Goal: Task Accomplishment & Management: Use online tool/utility

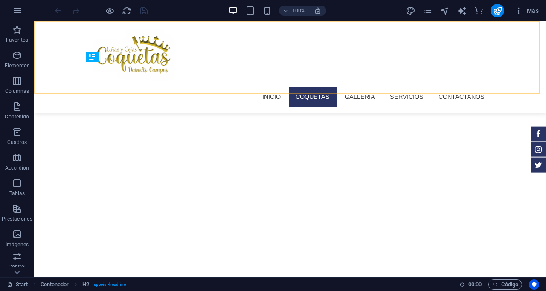
scroll to position [241, 0]
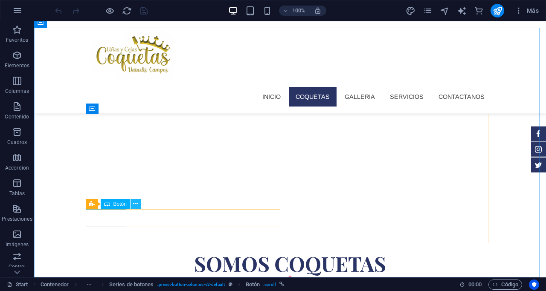
click at [135, 204] on icon at bounding box center [135, 204] width 5 height 9
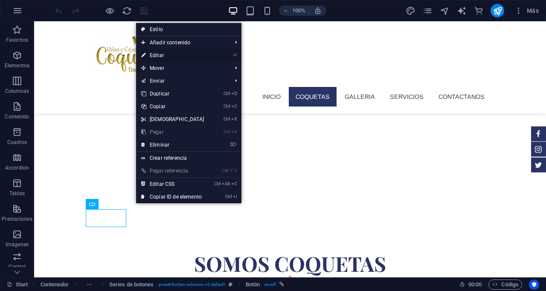
click at [164, 53] on link "⏎ Editar" at bounding box center [172, 55] width 73 height 13
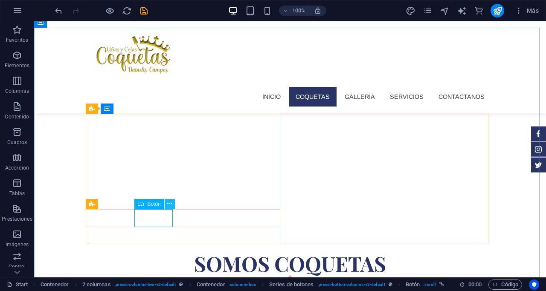
click at [171, 204] on icon at bounding box center [169, 204] width 5 height 9
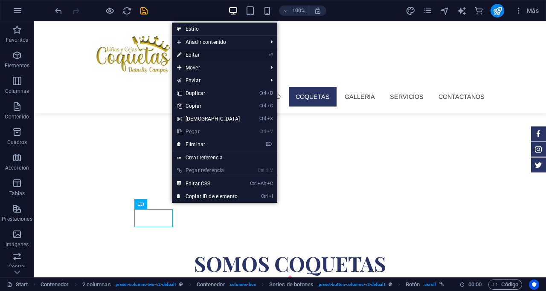
click at [188, 54] on link "⏎ Editar" at bounding box center [208, 55] width 73 height 13
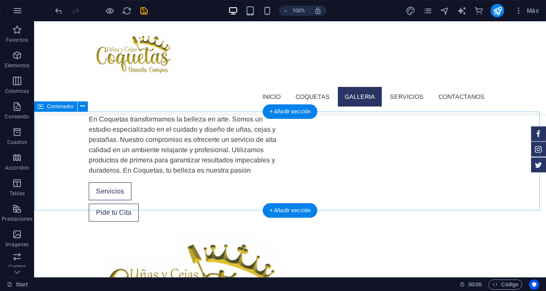
scroll to position [369, 0]
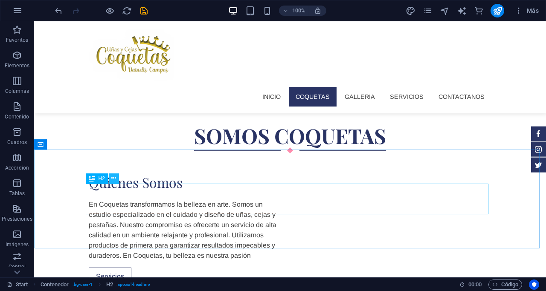
click at [112, 178] on icon at bounding box center [113, 178] width 5 height 9
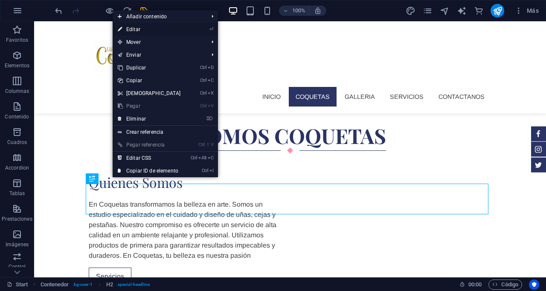
click at [135, 29] on link "⏎ Editar" at bounding box center [149, 29] width 73 height 13
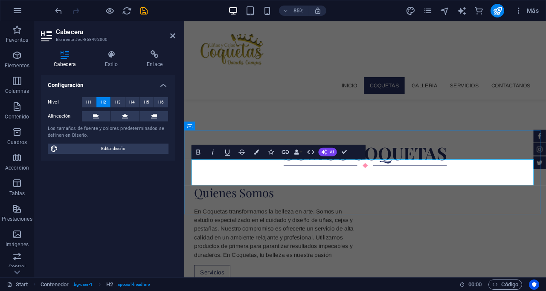
scroll to position [410, 0]
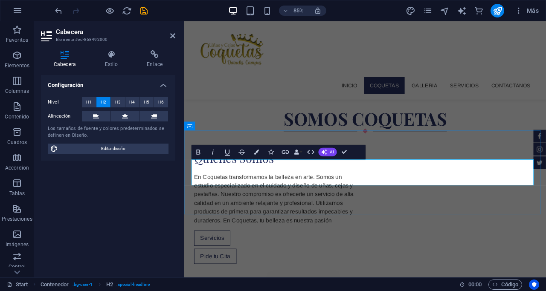
drag, startPoint x: 364, startPoint y: 197, endPoint x: 324, endPoint y: 195, distance: 40.1
drag, startPoint x: 488, startPoint y: 199, endPoint x: 479, endPoint y: 204, distance: 9.9
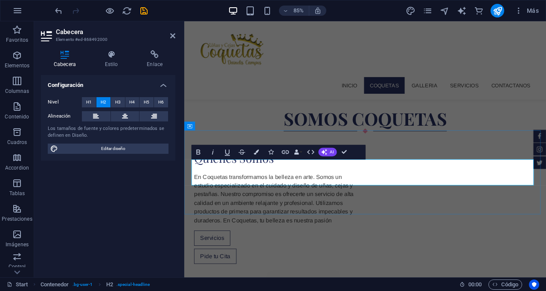
drag, startPoint x: 452, startPoint y: 201, endPoint x: 443, endPoint y: 202, distance: 8.6
drag, startPoint x: 403, startPoint y: 198, endPoint x: 529, endPoint y: 205, distance: 125.5
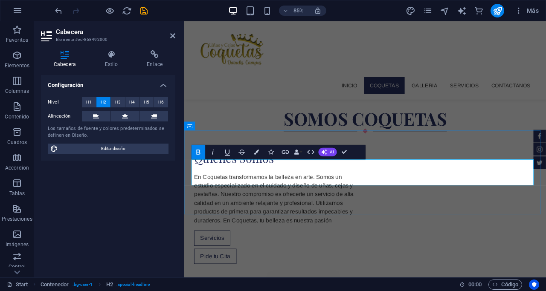
drag, startPoint x: 392, startPoint y: 202, endPoint x: 383, endPoint y: 200, distance: 9.3
drag, startPoint x: 390, startPoint y: 197, endPoint x: 302, endPoint y: 201, distance: 87.9
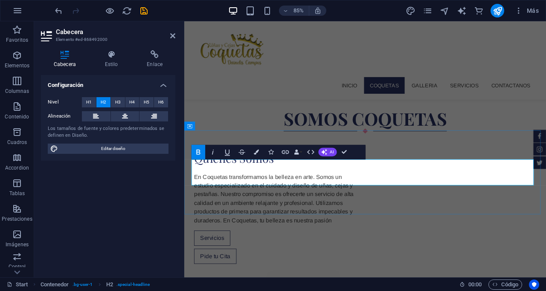
drag, startPoint x: 493, startPoint y: 199, endPoint x: 408, endPoint y: 194, distance: 85.4
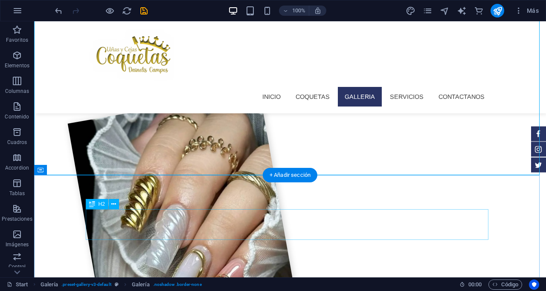
scroll to position [753, 0]
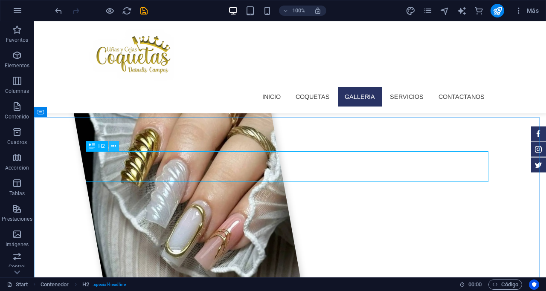
click at [114, 143] on icon at bounding box center [113, 146] width 5 height 9
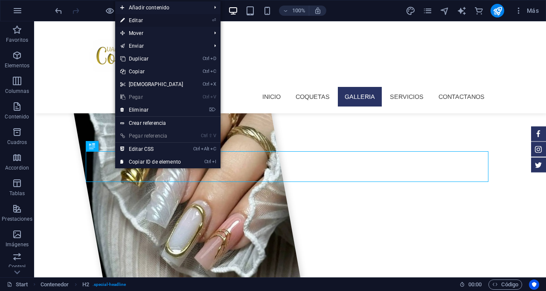
click at [140, 17] on link "⏎ Editar" at bounding box center [151, 20] width 73 height 13
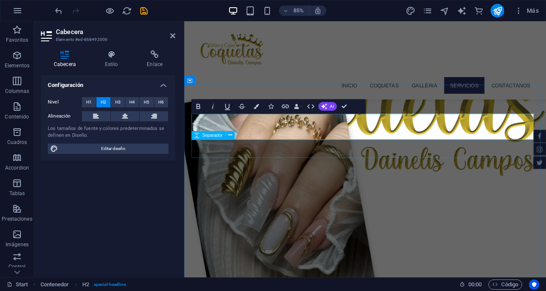
scroll to position [772, 0]
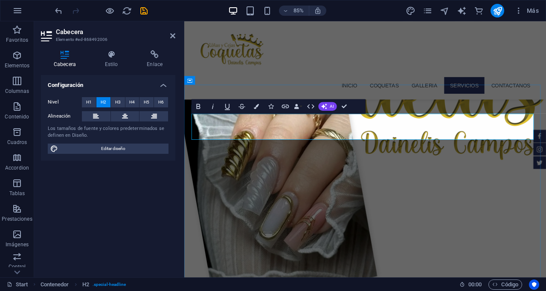
drag, startPoint x: 361, startPoint y: 144, endPoint x: 324, endPoint y: 139, distance: 36.9
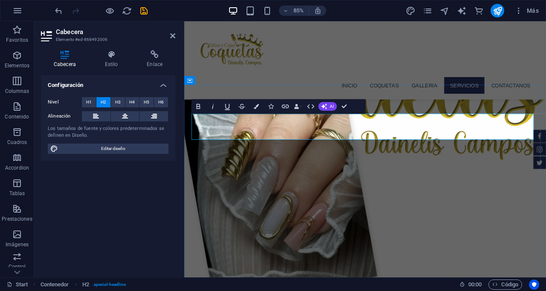
drag, startPoint x: 442, startPoint y: 145, endPoint x: 461, endPoint y: 148, distance: 19.5
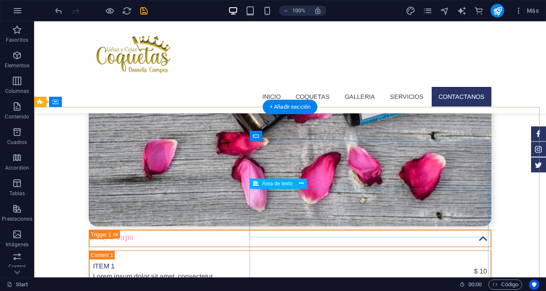
scroll to position [2723, 0]
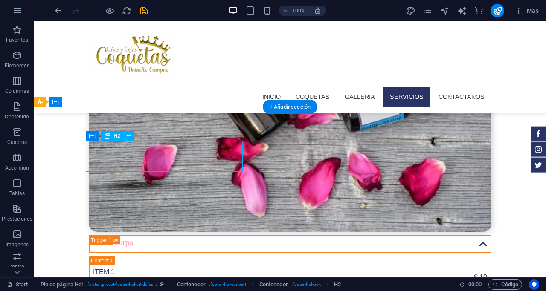
click at [130, 133] on icon at bounding box center [129, 135] width 5 height 9
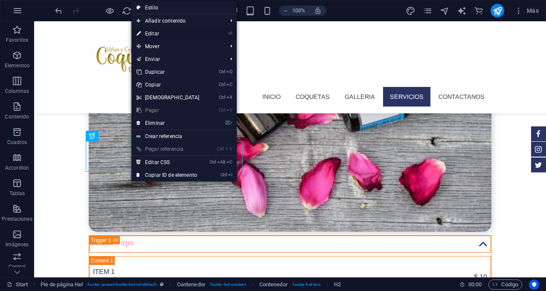
drag, startPoint x: 154, startPoint y: 31, endPoint x: 38, endPoint y: 126, distance: 150.3
click at [154, 31] on link "⏎ Editar" at bounding box center [167, 33] width 73 height 13
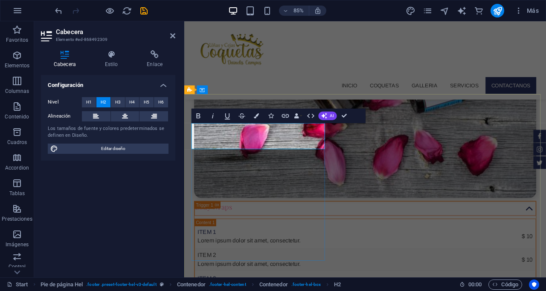
scroll to position [2721, 0]
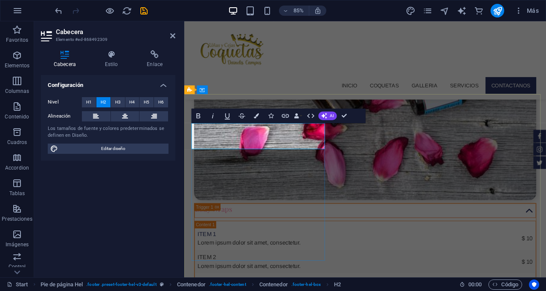
drag, startPoint x: 318, startPoint y: 158, endPoint x: 299, endPoint y: 156, distance: 19.7
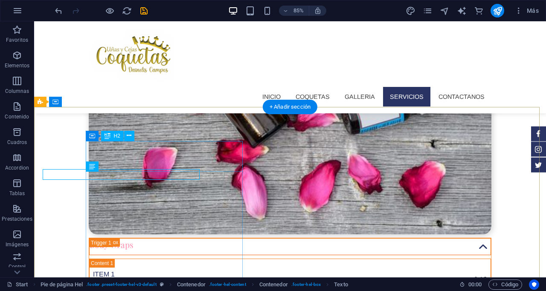
scroll to position [2723, 0]
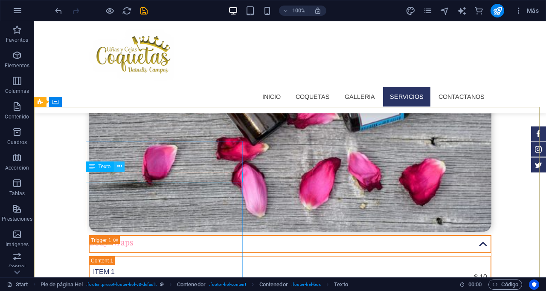
click at [120, 167] on icon at bounding box center [119, 166] width 5 height 9
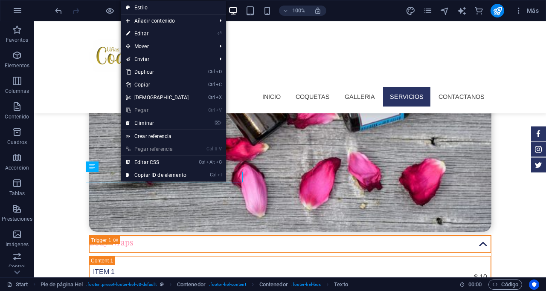
click at [139, 33] on link "⏎ Editar" at bounding box center [157, 33] width 73 height 13
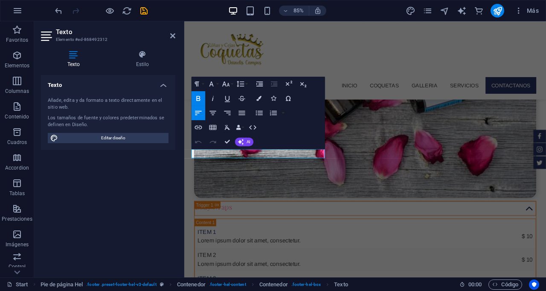
scroll to position [2721, 0]
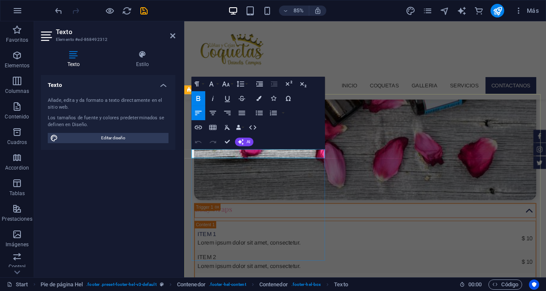
drag, startPoint x: 257, startPoint y: 179, endPoint x: 192, endPoint y: 180, distance: 64.4
drag, startPoint x: 258, startPoint y: 177, endPoint x: 249, endPoint y: 177, distance: 8.5
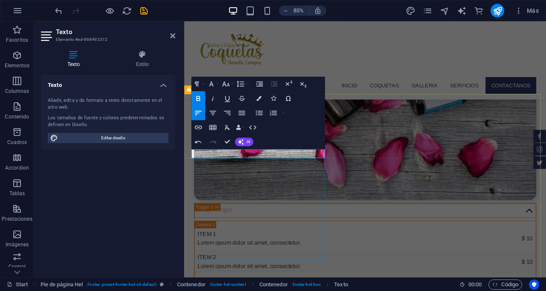
drag, startPoint x: 203, startPoint y: 175, endPoint x: 178, endPoint y: 174, distance: 24.8
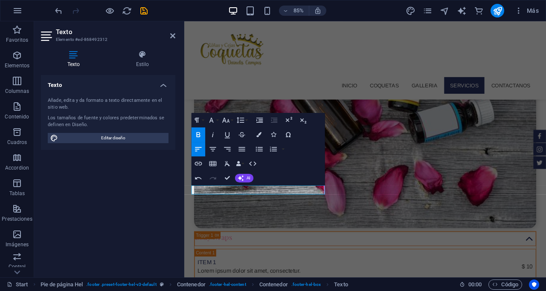
scroll to position [2678, 0]
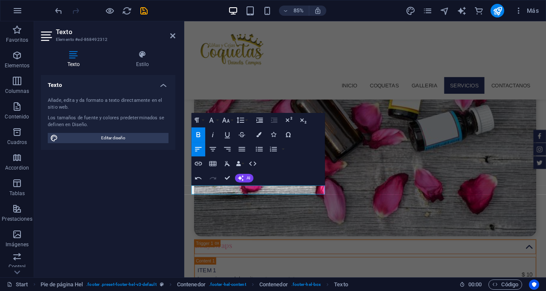
drag, startPoint x: 216, startPoint y: 175, endPoint x: 211, endPoint y: 219, distance: 43.8
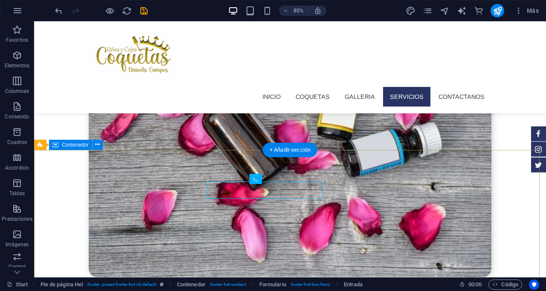
scroll to position [2680, 0]
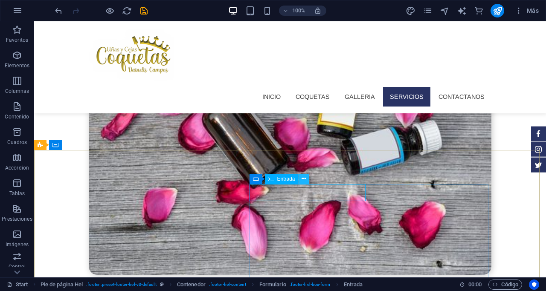
click at [301, 178] on button at bounding box center [304, 179] width 10 height 10
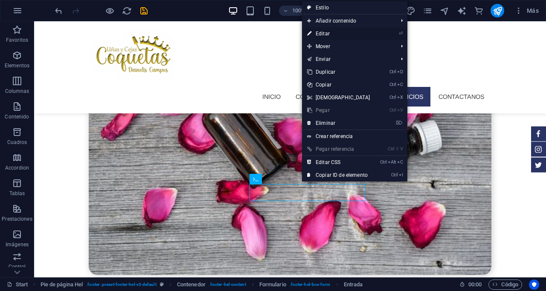
click at [324, 31] on link "⏎ Editar" at bounding box center [338, 33] width 73 height 13
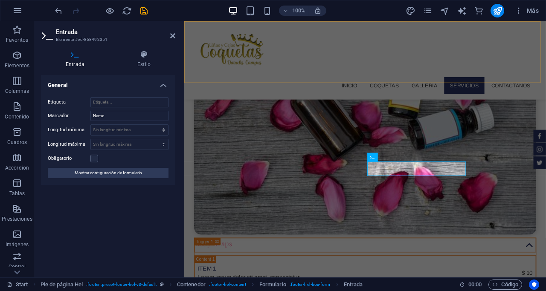
scroll to position [2678, 0]
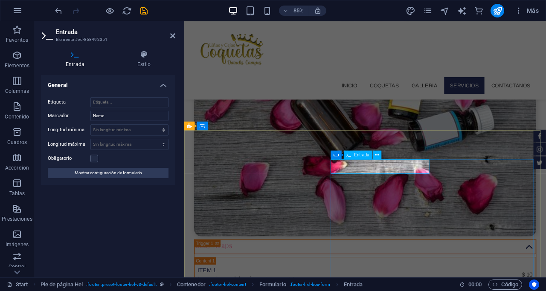
drag, startPoint x: 385, startPoint y: 193, endPoint x: 379, endPoint y: 191, distance: 5.5
type input "N"
drag, startPoint x: 381, startPoint y: 194, endPoint x: 365, endPoint y: 187, distance: 17.0
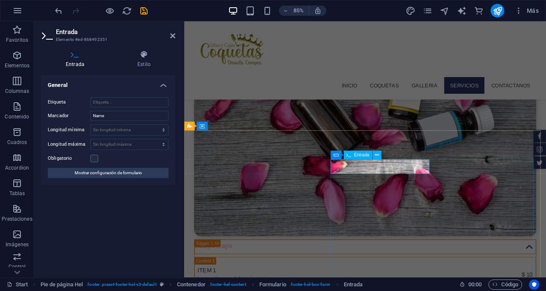
click at [468, 156] on icon at bounding box center [468, 155] width 4 height 8
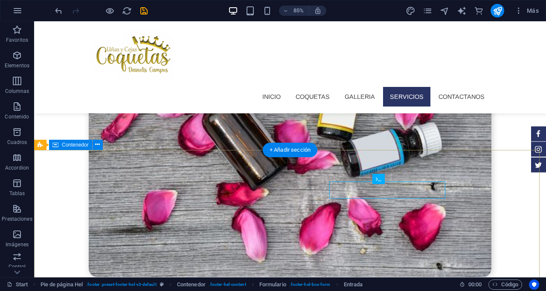
scroll to position [2680, 0]
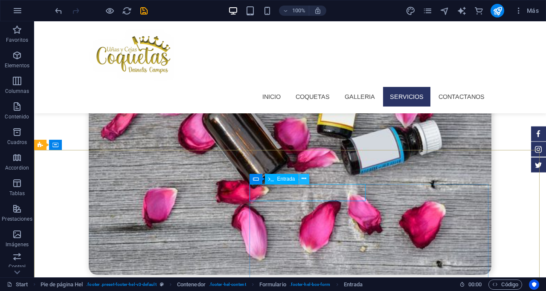
click at [303, 177] on icon at bounding box center [303, 178] width 5 height 9
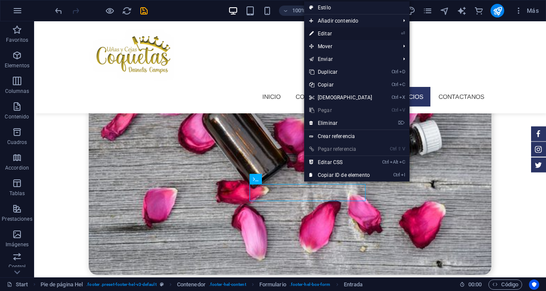
click at [327, 32] on link "⏎ Editar" at bounding box center [340, 33] width 73 height 13
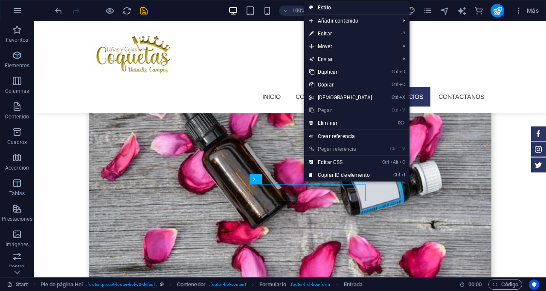
scroll to position [2678, 0]
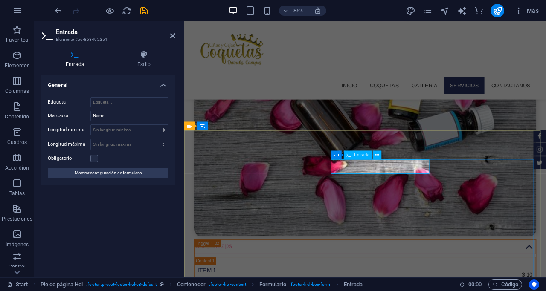
type input "Nombre"
click at [469, 154] on icon at bounding box center [468, 155] width 4 height 8
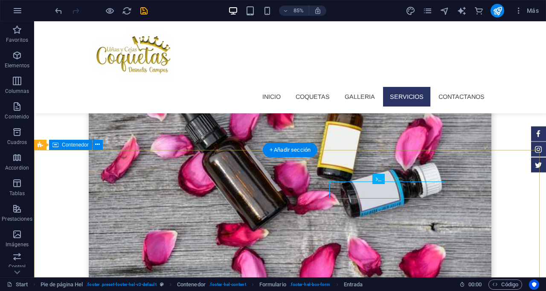
scroll to position [2680, 0]
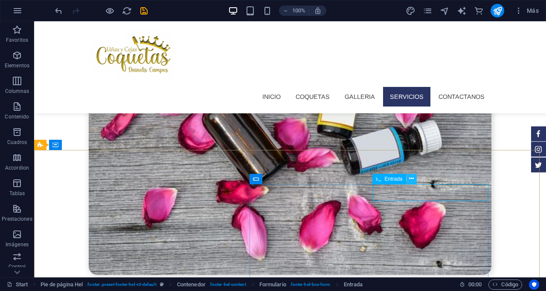
click at [411, 179] on icon at bounding box center [411, 178] width 5 height 9
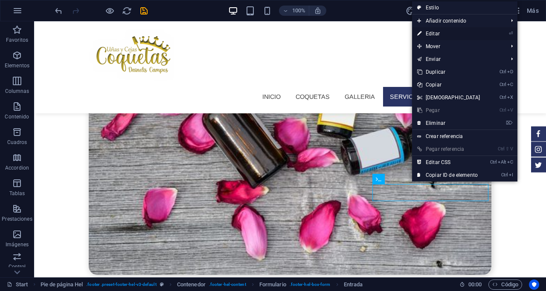
drag, startPoint x: 431, startPoint y: 33, endPoint x: 303, endPoint y: 181, distance: 195.8
click at [431, 33] on link "⏎ Editar" at bounding box center [448, 33] width 73 height 13
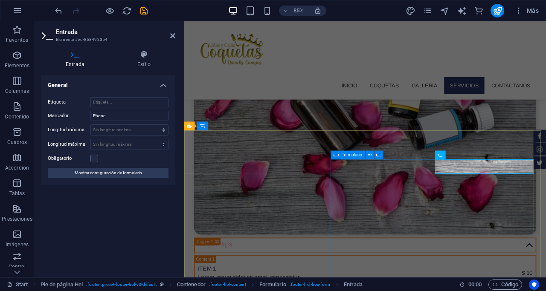
scroll to position [2678, 0]
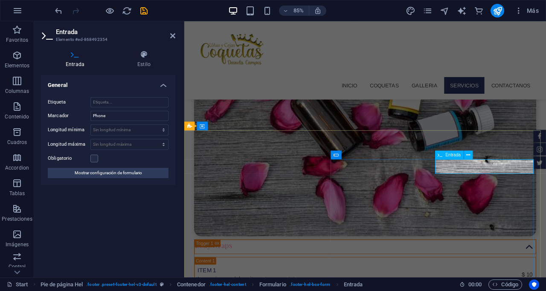
drag, startPoint x: 495, startPoint y: 190, endPoint x: 486, endPoint y: 190, distance: 9.8
type input "Telefono"
click at [142, 12] on icon "save" at bounding box center [144, 11] width 10 height 10
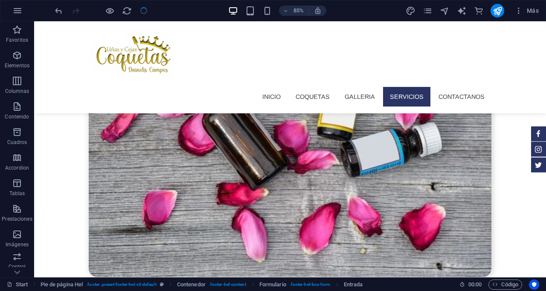
scroll to position [2680, 0]
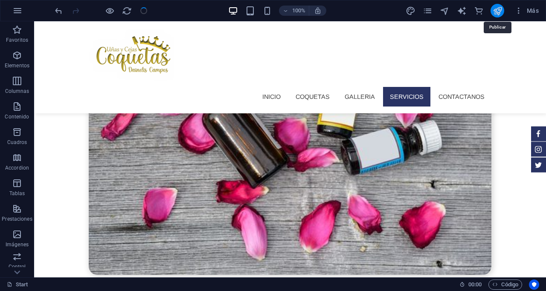
click at [497, 12] on icon "publish" at bounding box center [497, 11] width 10 height 10
checkbox input "false"
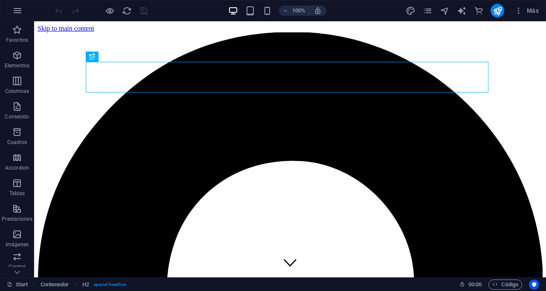
scroll to position [241, 0]
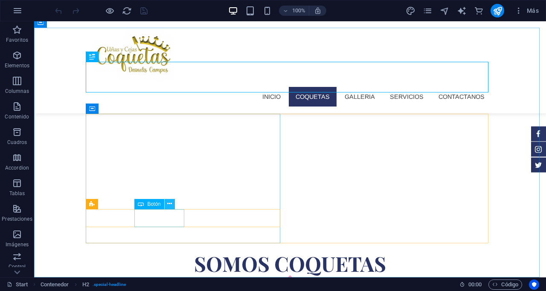
click at [169, 200] on icon at bounding box center [169, 204] width 5 height 9
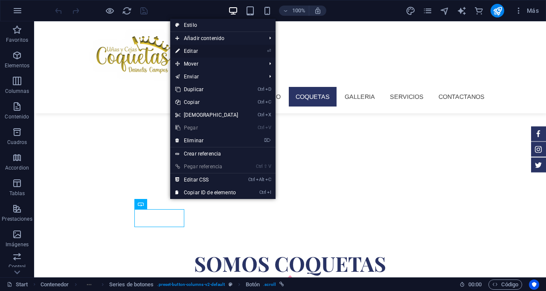
click at [190, 52] on link "⏎ Editar" at bounding box center [206, 51] width 73 height 13
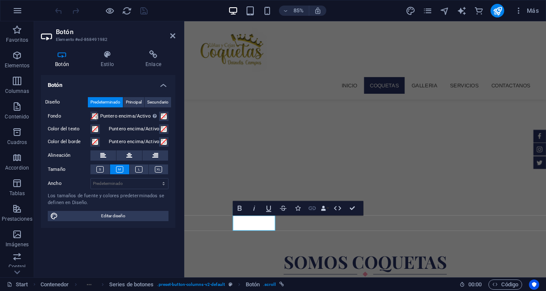
click at [315, 209] on icon "button" at bounding box center [312, 209] width 7 height 4
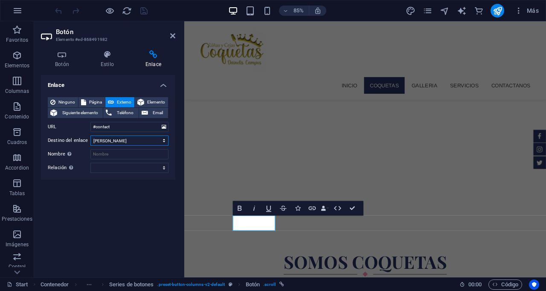
click at [165, 138] on select "Nueva pestaña Misma pestaña Superposición" at bounding box center [129, 141] width 78 height 10
click at [89, 102] on span "Página" at bounding box center [96, 102] width 14 height 10
select select
click at [166, 127] on select "Start Subpage Legal Notice Privacy" at bounding box center [129, 127] width 78 height 10
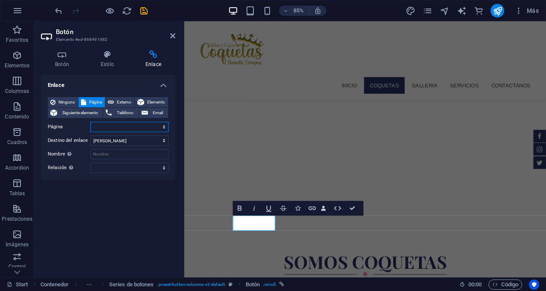
click at [166, 127] on select "Start Subpage Legal Notice Privacy" at bounding box center [129, 127] width 78 height 10
click at [124, 97] on span "Externo" at bounding box center [123, 102] width 15 height 10
select select "blank"
click at [174, 32] on h2 "Botón" at bounding box center [115, 32] width 119 height 8
click at [125, 10] on icon "reload" at bounding box center [127, 11] width 10 height 10
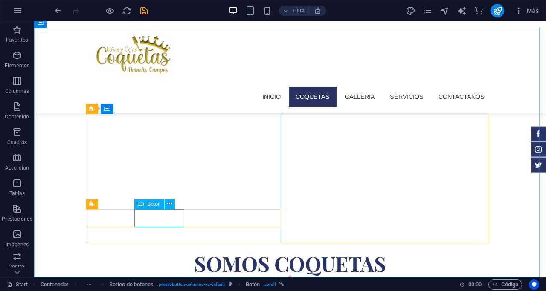
click at [139, 205] on icon at bounding box center [141, 204] width 6 height 10
click at [149, 201] on icon at bounding box center [148, 204] width 5 height 9
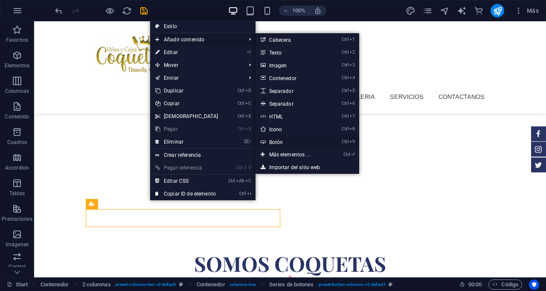
click at [275, 142] on link "Ctrl 9 Botón" at bounding box center [291, 142] width 72 height 13
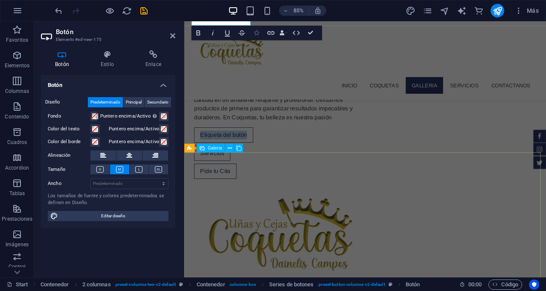
scroll to position [249, 0]
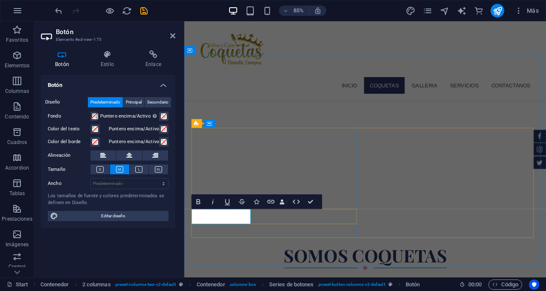
click at [144, 58] on icon at bounding box center [153, 54] width 44 height 9
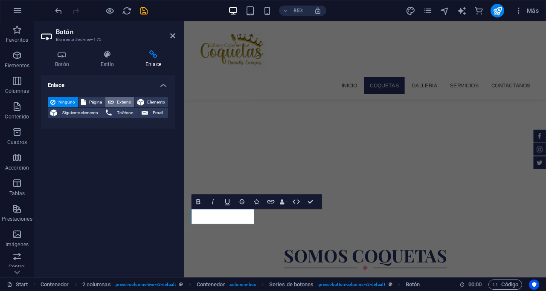
click at [115, 100] on button "Externo" at bounding box center [119, 102] width 29 height 10
select select "blank"
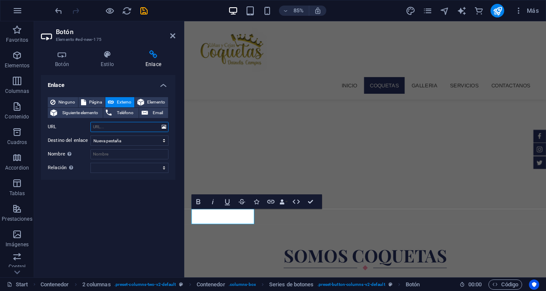
paste input "https://wa.me/584141234567?text=Quiero%20información"
drag, startPoint x: 157, startPoint y: 127, endPoint x: 133, endPoint y: 130, distance: 23.6
click at [133, 130] on input "https://wa.me/584141234567?text=Quiero%20información" at bounding box center [129, 127] width 78 height 10
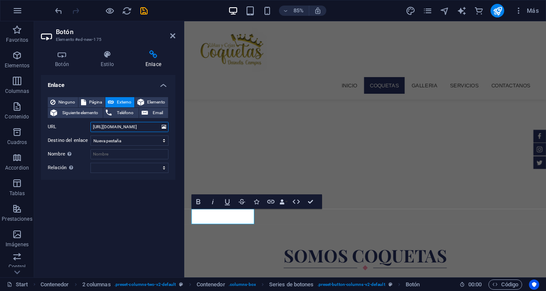
drag, startPoint x: 142, startPoint y: 127, endPoint x: 134, endPoint y: 127, distance: 7.7
click at [134, 127] on input "https://wa.me/584141234567?text=Quiero%20Agendar" at bounding box center [129, 127] width 78 height 10
click at [122, 129] on input "https://wa.me/584141234567?text=Quiero%20Agendar" at bounding box center [129, 127] width 78 height 10
paste input "%20"
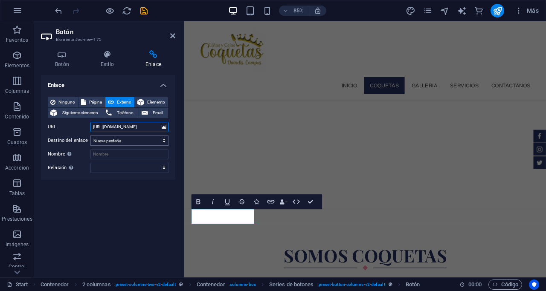
paste input "%20"
type input "https://wa.me/584141234567?text=Hola%20quiero%20Agendar%20una%20Cita"
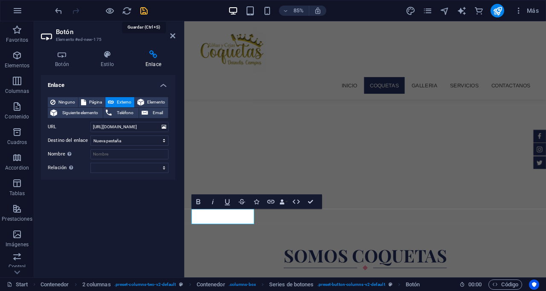
scroll to position [0, 0]
click at [140, 8] on icon "save" at bounding box center [144, 11] width 10 height 10
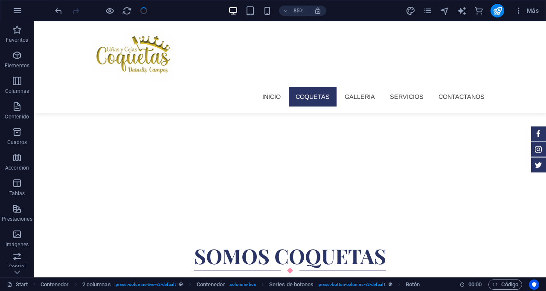
checkbox input "false"
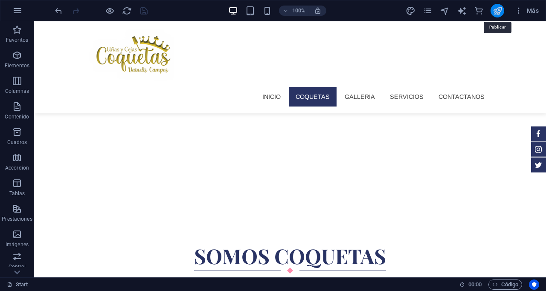
click at [498, 7] on icon "publish" at bounding box center [497, 11] width 10 height 10
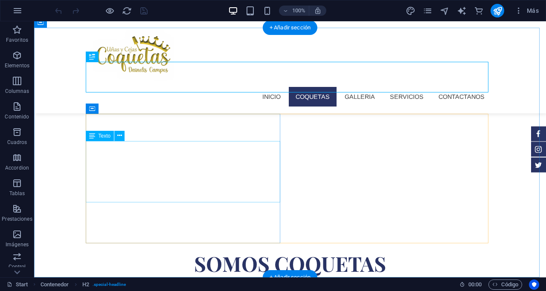
scroll to position [241, 0]
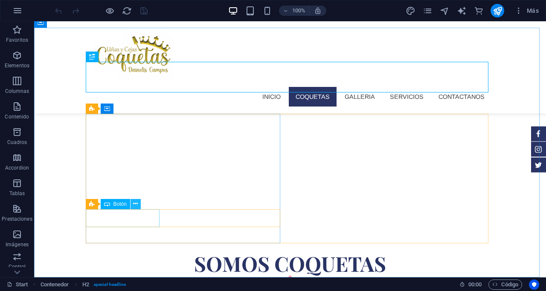
click at [138, 202] on icon at bounding box center [135, 204] width 5 height 9
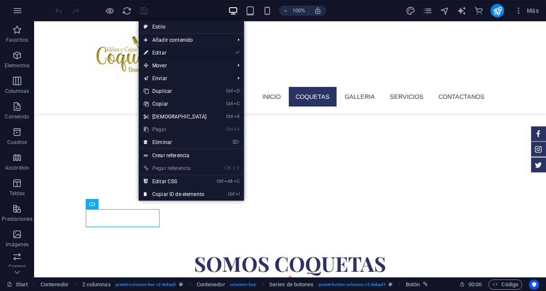
click at [159, 52] on link "⏎ Editar" at bounding box center [175, 52] width 73 height 13
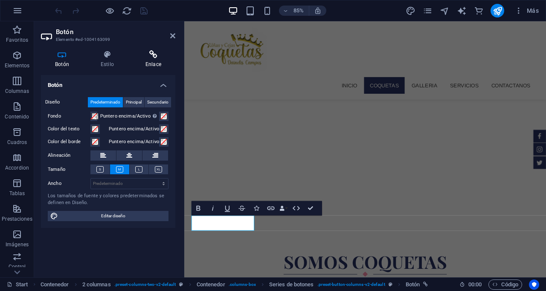
click at [152, 61] on h4 "Enlace" at bounding box center [153, 59] width 44 height 18
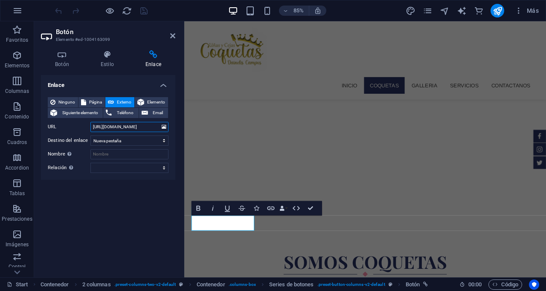
scroll to position [0, 26]
drag, startPoint x: 132, startPoint y: 128, endPoint x: 112, endPoint y: 126, distance: 20.5
click at [112, 126] on input "https://wa.me/584141234567?text=Hola%20quiero%20Agendar%20una%20Cita" at bounding box center [129, 127] width 78 height 10
click at [124, 127] on input "https://wa.me/584141234567?text=Hola%20quiero%20Agendar%20una%20Cita" at bounding box center [129, 127] width 78 height 10
click at [121, 127] on input "https://wa.me/584141234567?text=Hola%20quiero%20Agendar%20una%20Cita" at bounding box center [129, 127] width 78 height 10
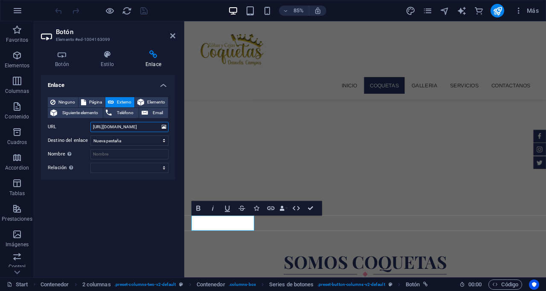
drag, startPoint x: 124, startPoint y: 127, endPoint x: 108, endPoint y: 132, distance: 16.8
click at [108, 132] on input "https://wa.me/584141234567?text=Hola%20quiero%20Agendar%20una%20Cita" at bounding box center [129, 127] width 78 height 10
type input "[URL][DOMAIN_NAME]"
click at [145, 12] on icon "save" at bounding box center [144, 11] width 10 height 10
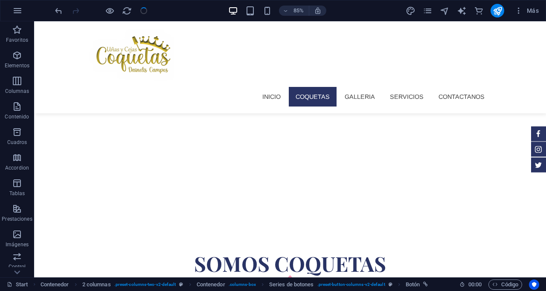
checkbox input "false"
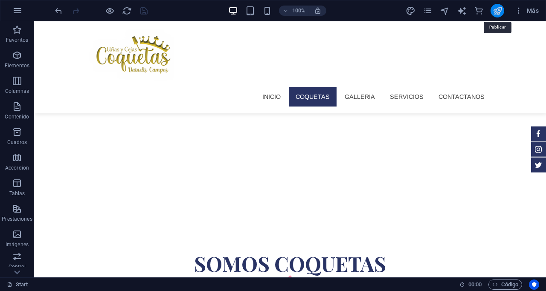
click at [499, 10] on icon "publish" at bounding box center [497, 11] width 10 height 10
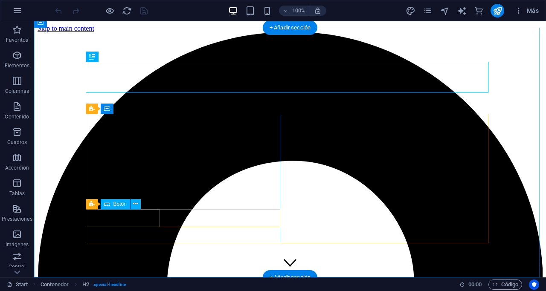
scroll to position [241, 0]
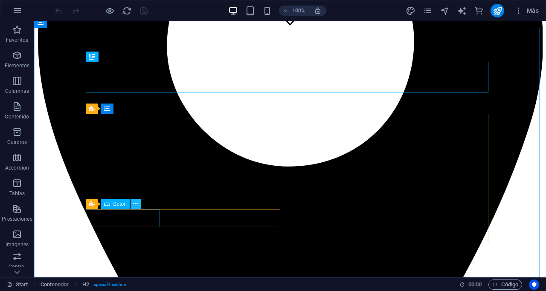
click at [136, 202] on icon at bounding box center [135, 204] width 5 height 9
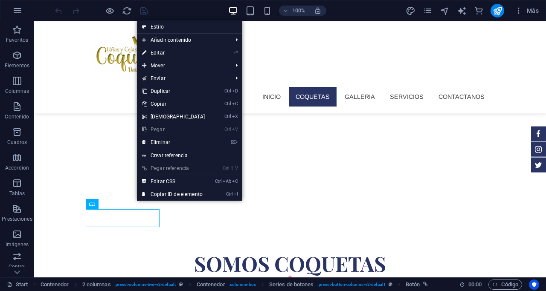
click at [159, 52] on link "⏎ Editar" at bounding box center [173, 52] width 73 height 13
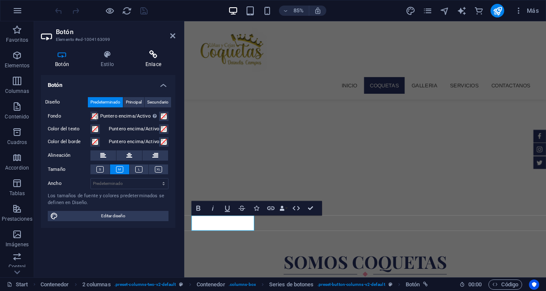
click at [151, 55] on icon at bounding box center [153, 54] width 44 height 9
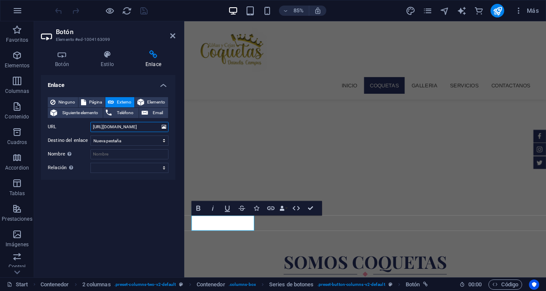
click at [148, 124] on input "[URL][DOMAIN_NAME]" at bounding box center [129, 127] width 78 height 10
type input "[URL][DOMAIN_NAME]"
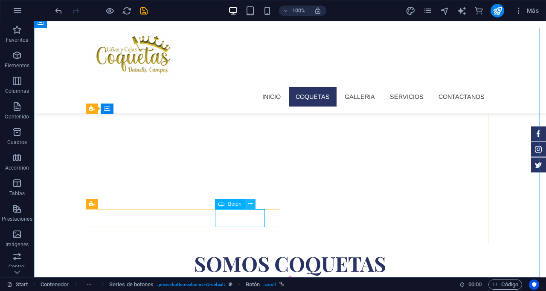
click at [250, 204] on icon at bounding box center [250, 204] width 5 height 9
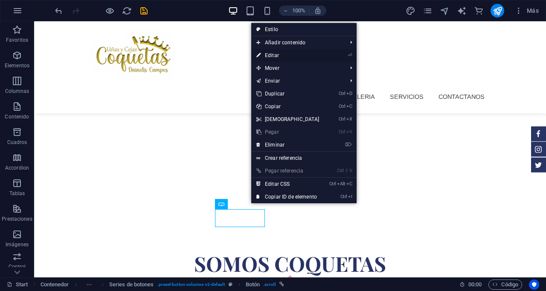
click at [268, 50] on link "⏎ Editar" at bounding box center [287, 55] width 73 height 13
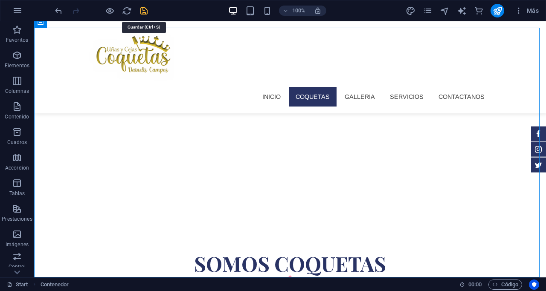
click at [145, 6] on icon "save" at bounding box center [144, 11] width 10 height 10
checkbox input "false"
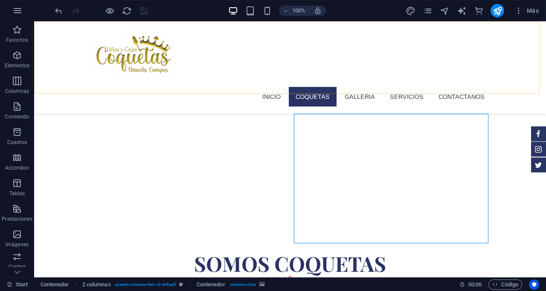
click at [41, 52] on div "Inicio Coquetas Galleria Servicios Contactanos" at bounding box center [290, 67] width 512 height 92
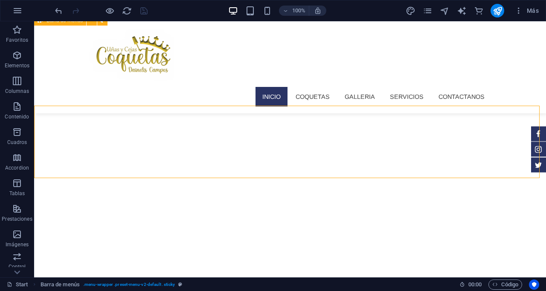
scroll to position [156, 0]
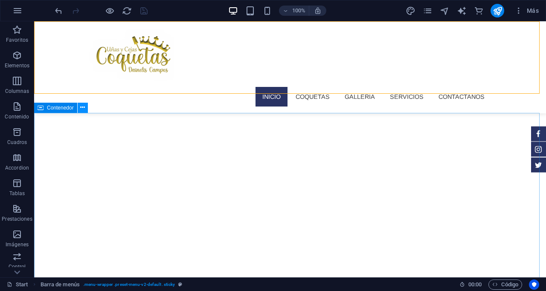
click at [85, 107] on icon at bounding box center [82, 107] width 5 height 9
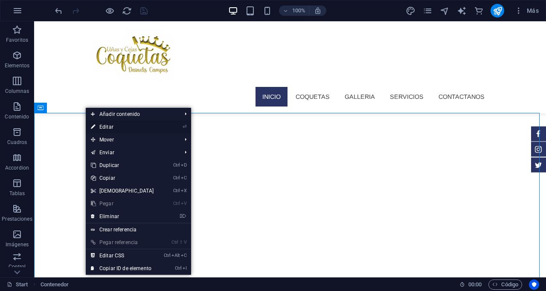
click at [106, 126] on link "⏎ Editar" at bounding box center [122, 127] width 73 height 13
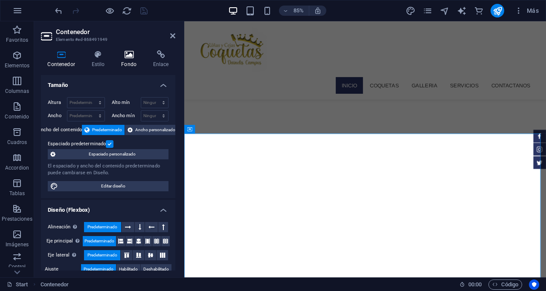
click at [124, 55] on icon at bounding box center [129, 54] width 29 height 9
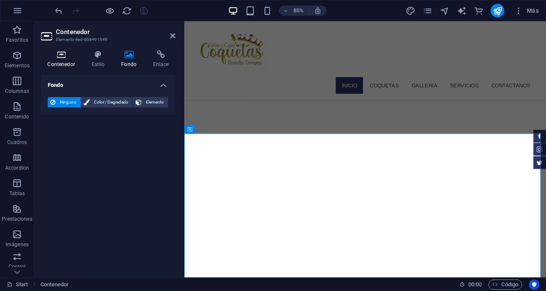
click at [52, 61] on h4 "Contenedor" at bounding box center [63, 59] width 44 height 18
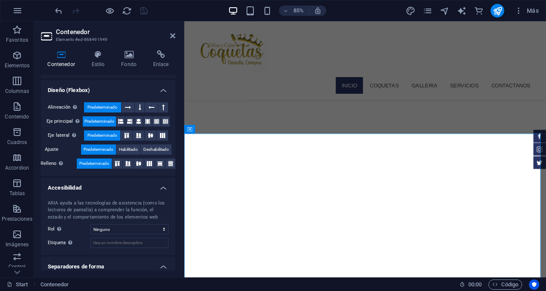
scroll to position [145, 0]
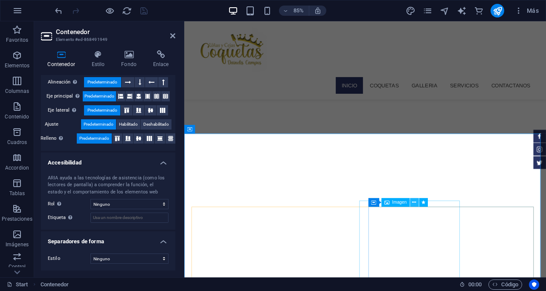
click at [415, 201] on icon at bounding box center [414, 203] width 4 height 8
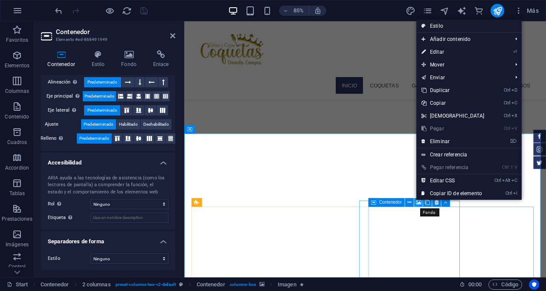
click at [417, 203] on icon at bounding box center [419, 203] width 6 height 8
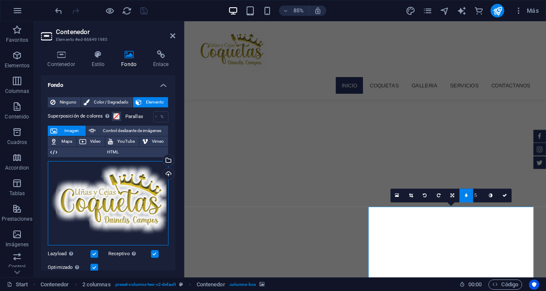
click at [135, 196] on div "Arrastra archivos aquí, haz clic para escoger archivos o selecciona archivos de…" at bounding box center [108, 203] width 121 height 84
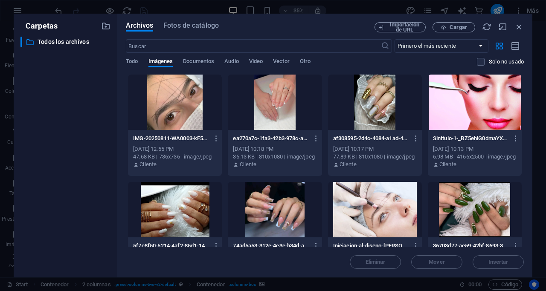
click at [488, 226] on div at bounding box center [475, 209] width 94 height 55
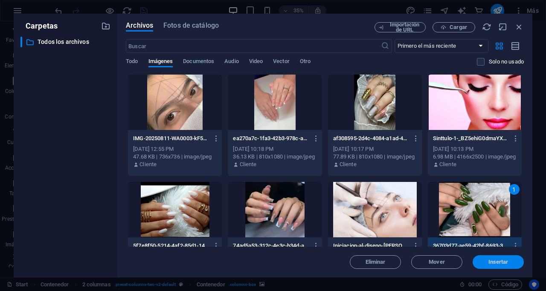
click at [491, 257] on button "Insertar" at bounding box center [497, 262] width 51 height 14
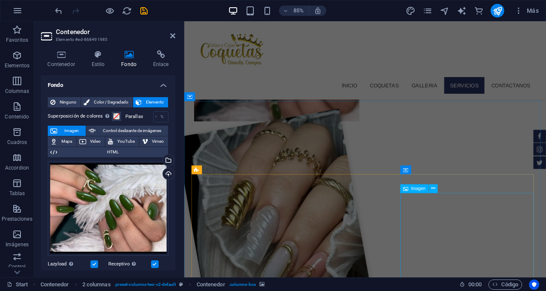
scroll to position [753, 0]
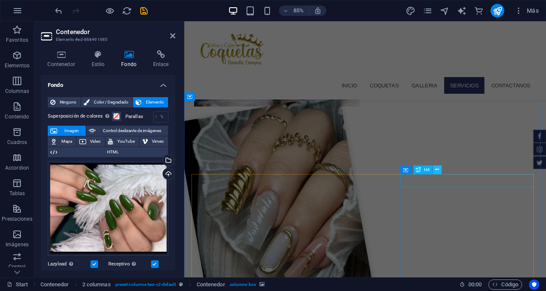
click at [437, 168] on icon at bounding box center [437, 170] width 4 height 8
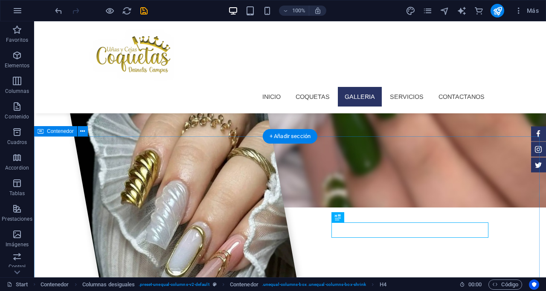
scroll to position [734, 0]
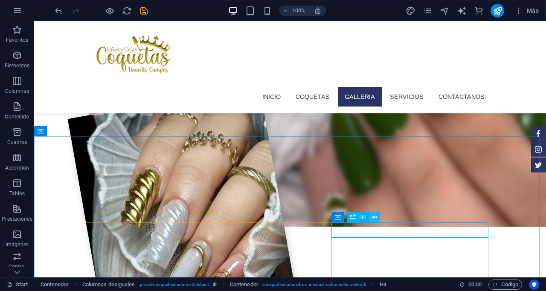
click at [375, 217] on icon at bounding box center [374, 217] width 5 height 9
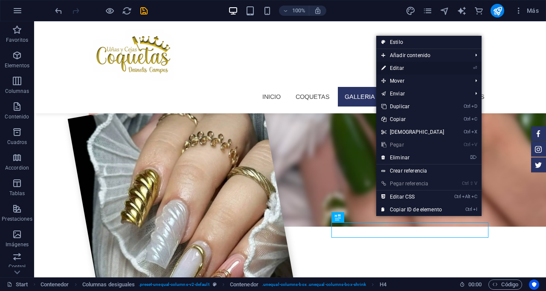
click at [402, 65] on link "⏎ Editar" at bounding box center [412, 68] width 73 height 13
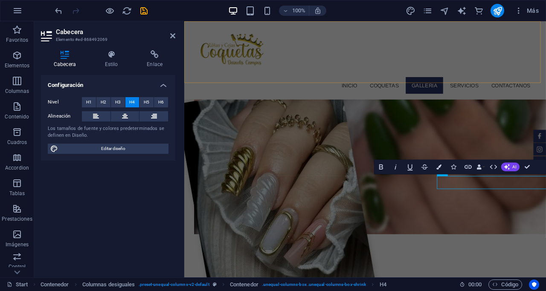
scroll to position [753, 0]
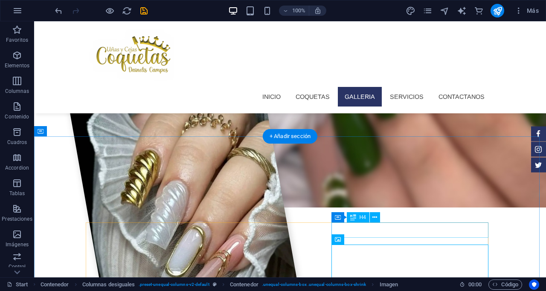
scroll to position [734, 0]
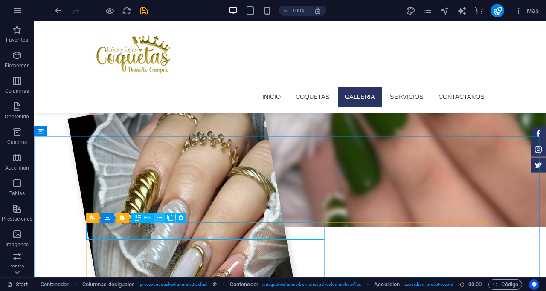
click at [161, 217] on icon at bounding box center [159, 218] width 5 height 9
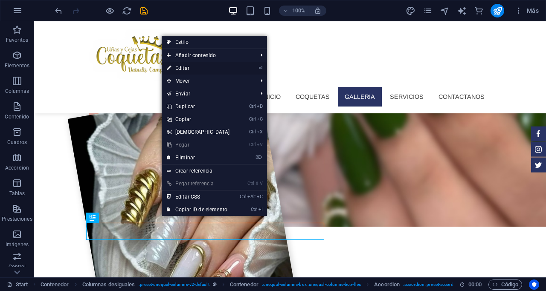
click at [182, 66] on link "⏎ Editar" at bounding box center [198, 68] width 73 height 13
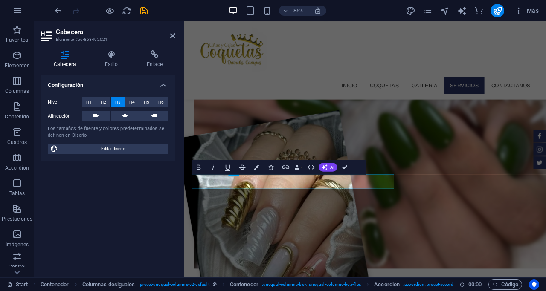
scroll to position [753, 0]
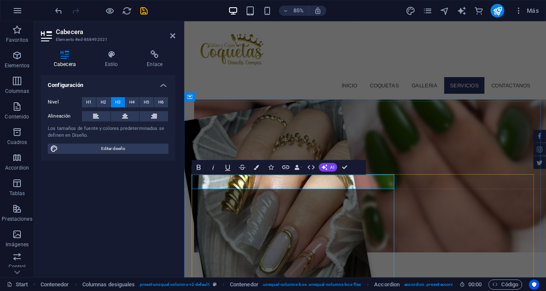
drag, startPoint x: 222, startPoint y: 205, endPoint x: 195, endPoint y: 205, distance: 27.3
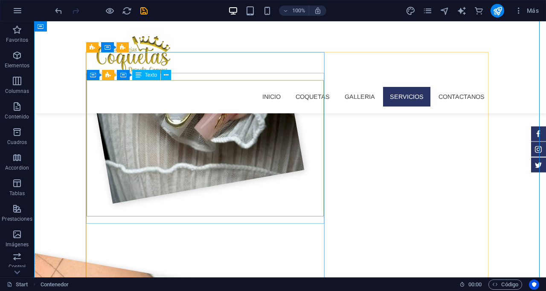
scroll to position [947, 0]
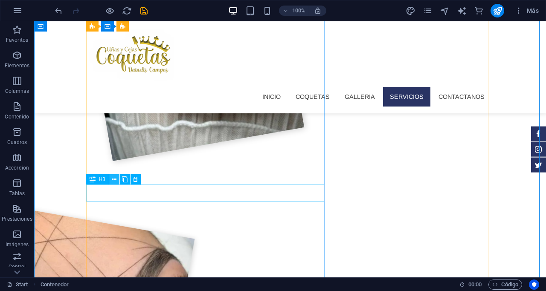
click at [115, 178] on icon at bounding box center [114, 179] width 5 height 9
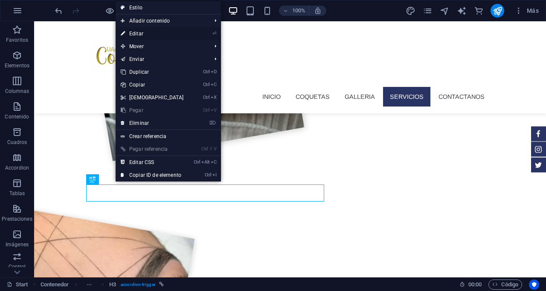
click at [139, 29] on link "⏎ Editar" at bounding box center [152, 33] width 73 height 13
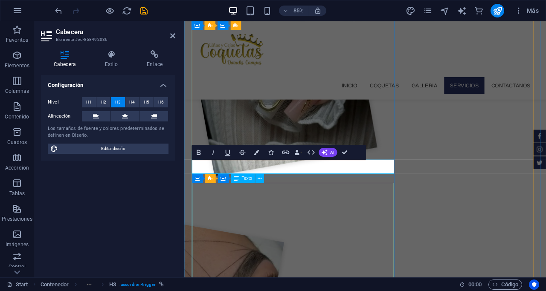
scroll to position [987, 0]
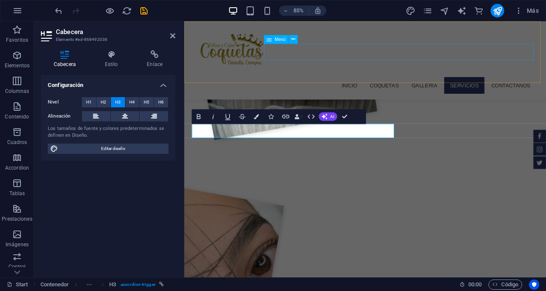
click at [337, 87] on nav "Inicio Coquetas Galleria Servicios Contactanos" at bounding box center [397, 97] width 402 height 20
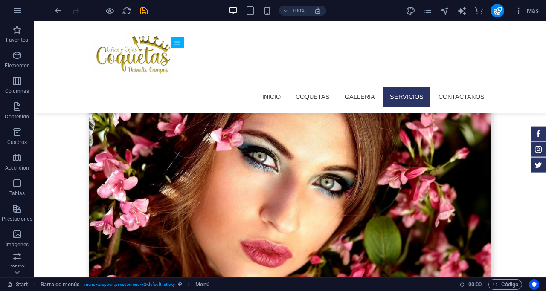
scroll to position [2439, 0]
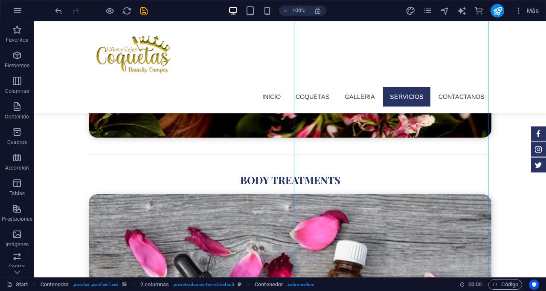
scroll to position [2354, 0]
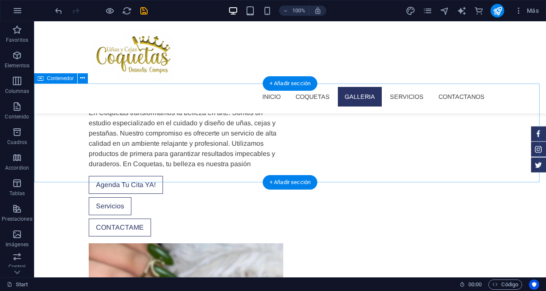
scroll to position [435, 0]
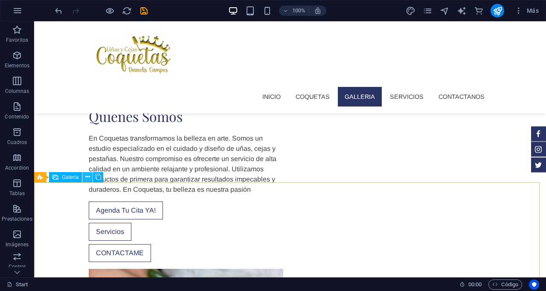
click at [88, 177] on icon at bounding box center [87, 177] width 5 height 9
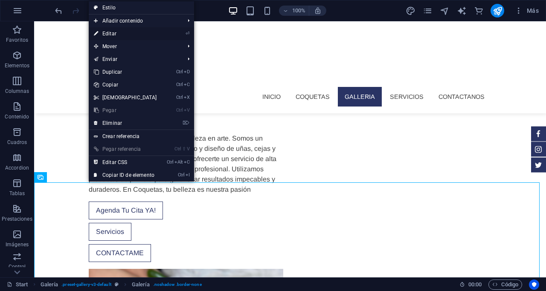
click at [108, 31] on link "⏎ Editar" at bounding box center [125, 33] width 73 height 13
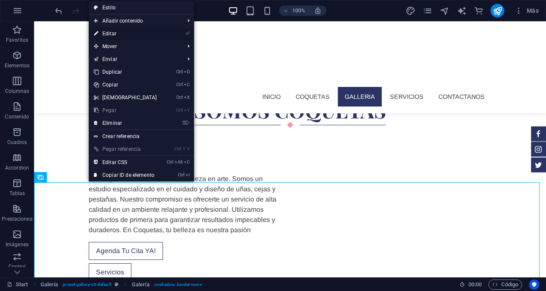
select select "4"
select select "px"
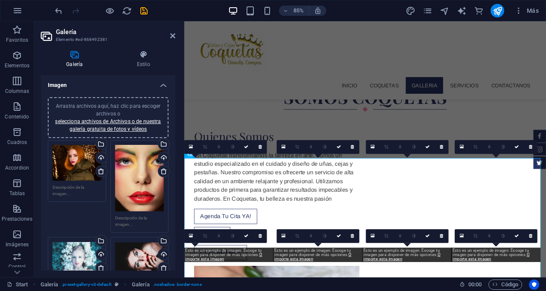
scroll to position [476, 0]
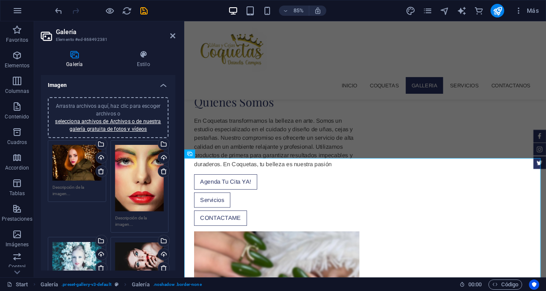
click at [79, 168] on div "Arrastra archivos aquí, haz clic para escoger archivos o selecciona archivos de…" at bounding box center [76, 163] width 49 height 36
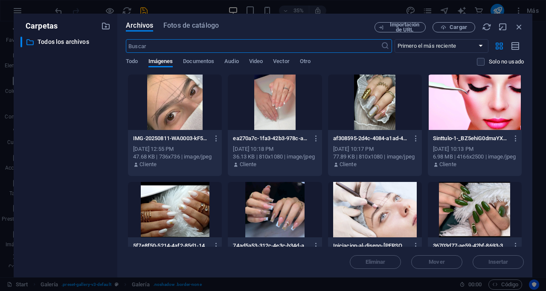
scroll to position [863, 0]
click at [188, 208] on div at bounding box center [175, 209] width 94 height 55
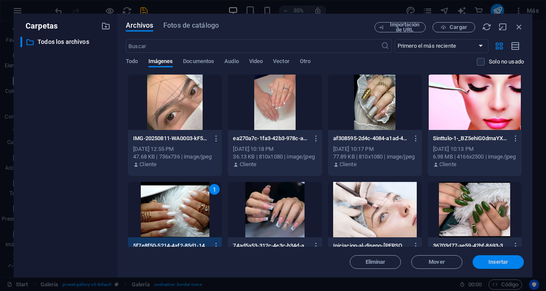
click at [502, 260] on span "Insertar" at bounding box center [498, 262] width 20 height 5
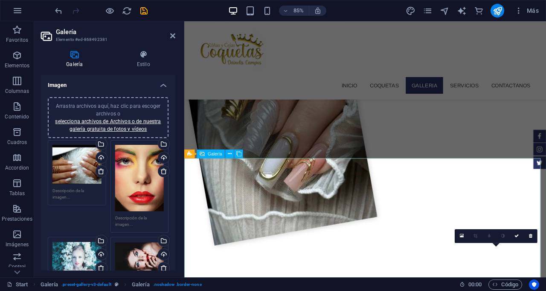
scroll to position [476, 0]
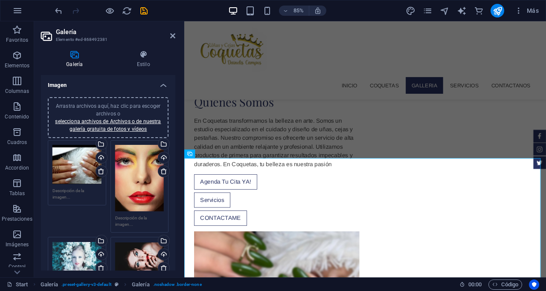
click at [136, 192] on div "Arrastra archivos aquí, haz clic para escoger archivos o selecciona archivos de…" at bounding box center [139, 178] width 49 height 67
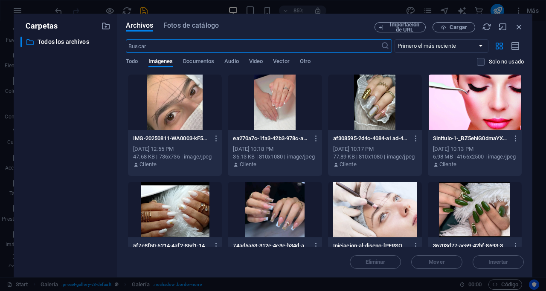
scroll to position [863, 0]
click at [490, 108] on div at bounding box center [475, 102] width 94 height 55
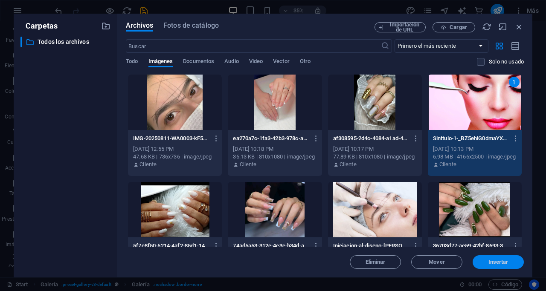
click at [496, 261] on span "Insertar" at bounding box center [498, 262] width 20 height 5
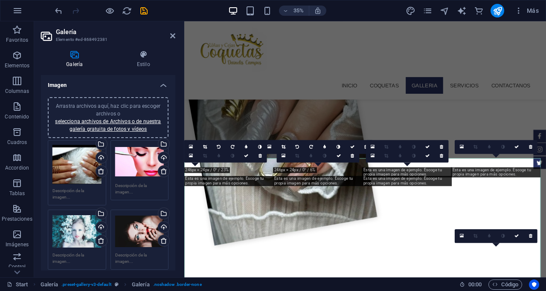
scroll to position [476, 0]
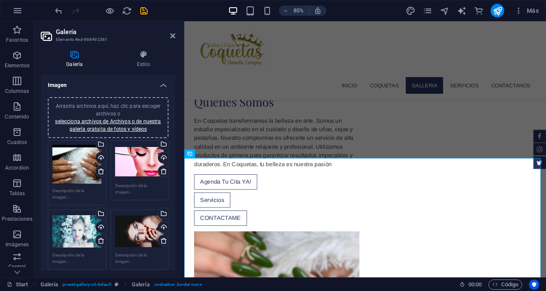
click at [75, 231] on div "Arrastra archivos aquí, haz clic para escoger archivos o selecciona archivos de…" at bounding box center [76, 231] width 49 height 34
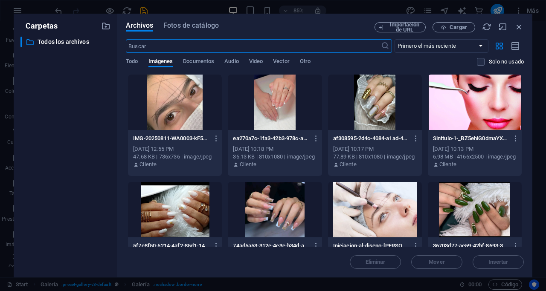
scroll to position [863, 0]
click at [461, 214] on div at bounding box center [475, 209] width 94 height 55
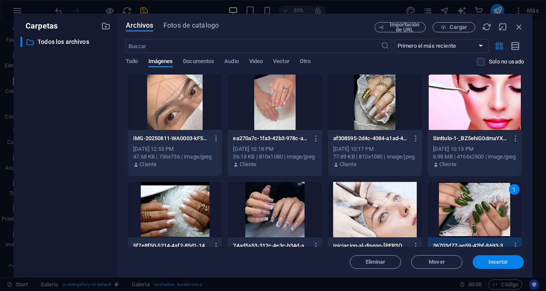
drag, startPoint x: 484, startPoint y: 261, endPoint x: 348, endPoint y: 279, distance: 137.6
click at [484, 261] on span "Insertar" at bounding box center [498, 262] width 44 height 5
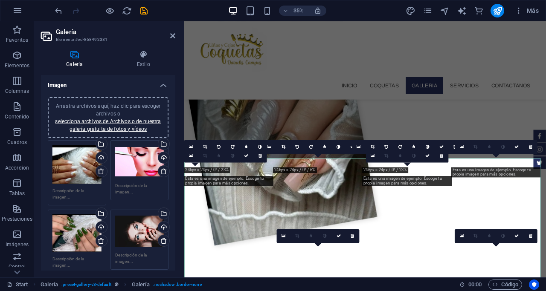
scroll to position [476, 0]
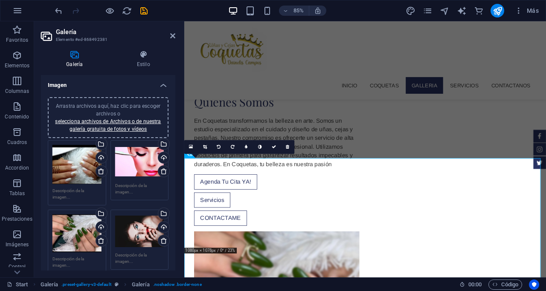
click at [141, 231] on div "Arrastra archivos aquí, haz clic para escoger archivos o selecciona archivos de…" at bounding box center [139, 231] width 49 height 34
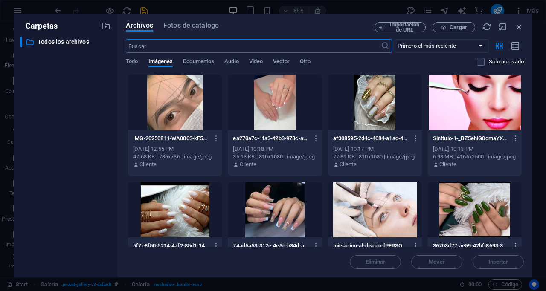
scroll to position [863, 0]
click at [289, 227] on div at bounding box center [275, 209] width 94 height 55
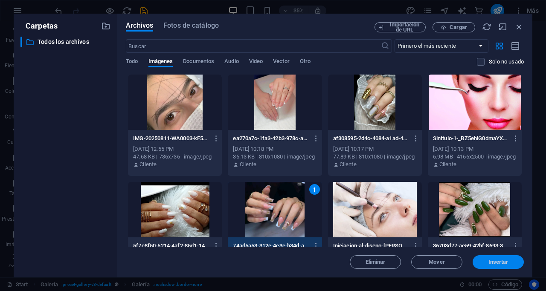
drag, startPoint x: 492, startPoint y: 265, endPoint x: 354, endPoint y: 284, distance: 138.6
click at [492, 265] on span "Insertar" at bounding box center [498, 262] width 20 height 5
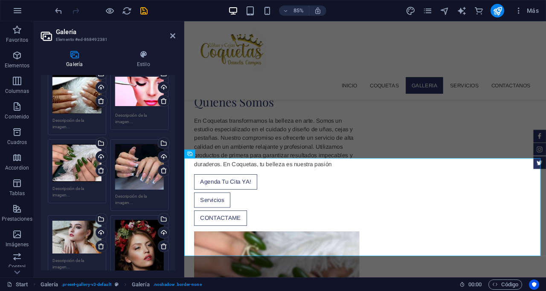
scroll to position [85, 0]
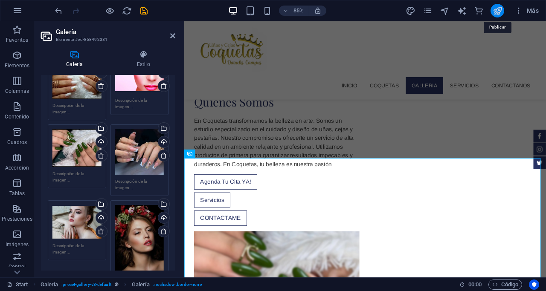
click at [498, 12] on icon "publish" at bounding box center [497, 11] width 10 height 10
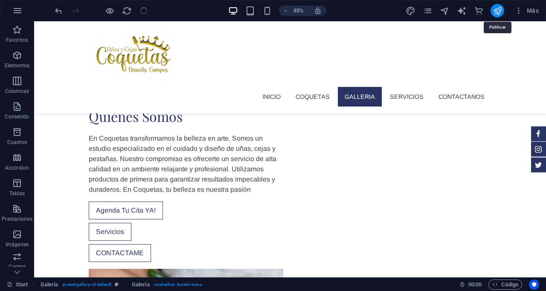
checkbox input "false"
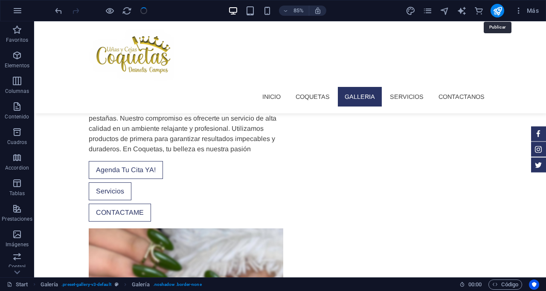
scroll to position [435, 0]
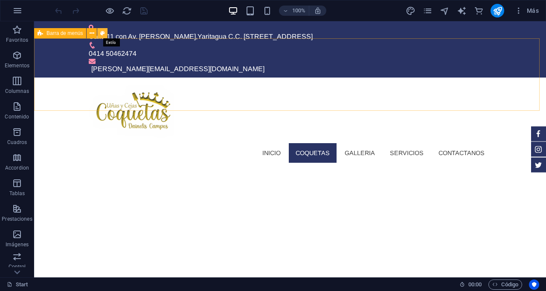
click at [105, 33] on button at bounding box center [102, 33] width 10 height 10
select select "rem"
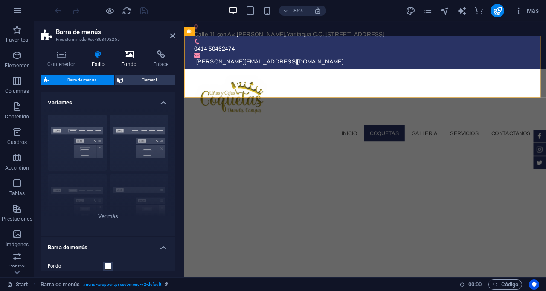
click at [126, 55] on icon at bounding box center [129, 54] width 29 height 9
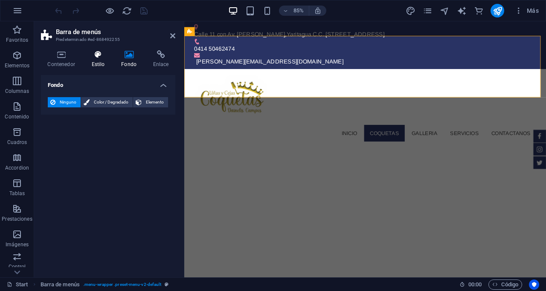
click at [93, 55] on icon at bounding box center [98, 54] width 26 height 9
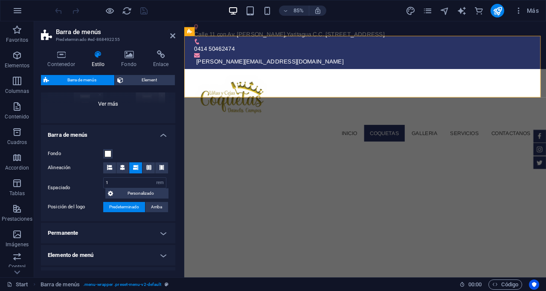
scroll to position [128, 0]
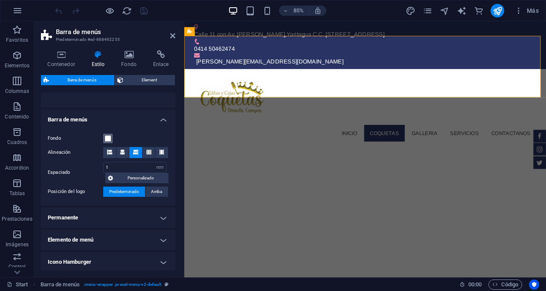
click at [110, 137] on span at bounding box center [107, 138] width 7 height 7
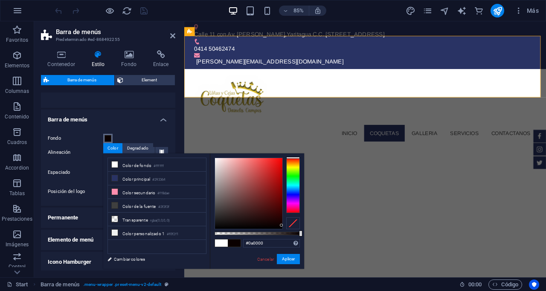
type input "#000000"
drag, startPoint x: 258, startPoint y: 204, endPoint x: 284, endPoint y: 230, distance: 36.5
click at [284, 230] on div "#000000 Formatos soportados #0852ed rgb(8, 82, 237) rgba(8, 82, 237, 90%) hsv(2…" at bounding box center [257, 272] width 94 height 239
click at [289, 256] on button "Aplicar" at bounding box center [288, 259] width 23 height 10
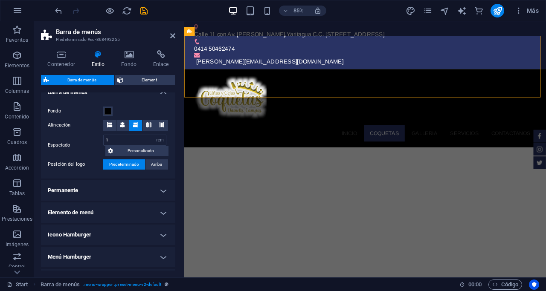
scroll to position [171, 0]
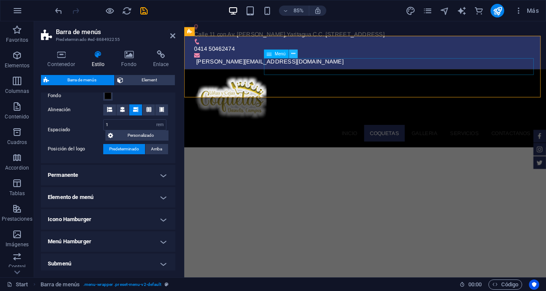
click at [292, 49] on button at bounding box center [293, 53] width 9 height 9
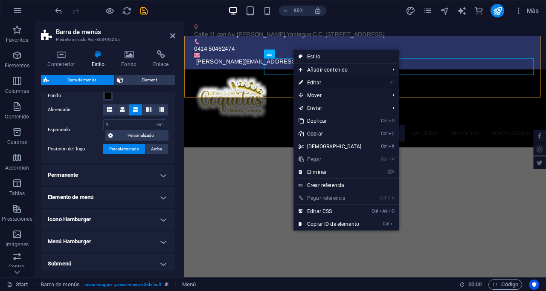
click at [316, 80] on link "⏎ Editar" at bounding box center [329, 82] width 73 height 13
select select
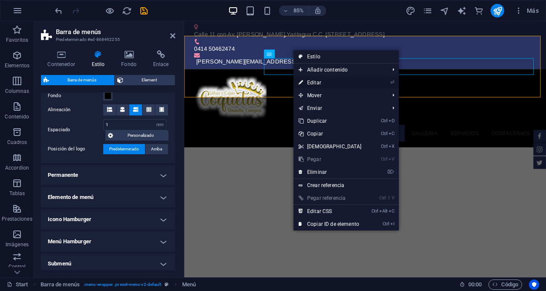
select select
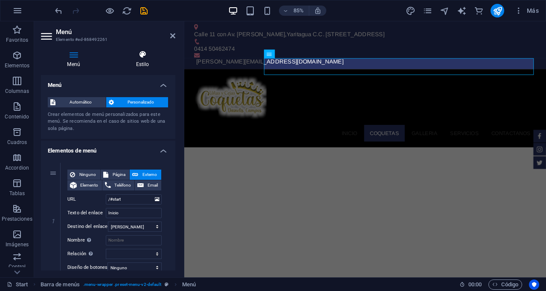
click at [146, 57] on icon at bounding box center [143, 54] width 66 height 9
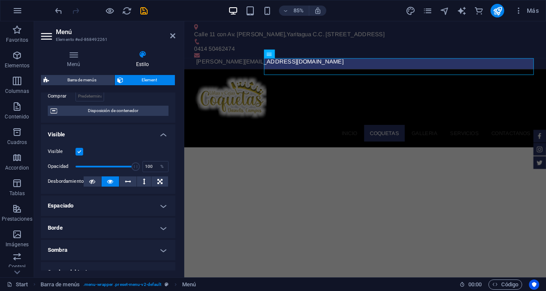
scroll to position [85, 0]
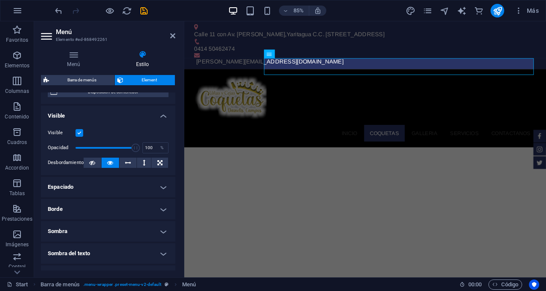
click at [123, 254] on h4 "Sombra del texto" at bounding box center [108, 253] width 134 height 20
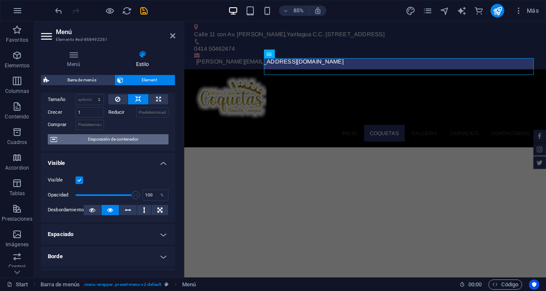
scroll to position [0, 0]
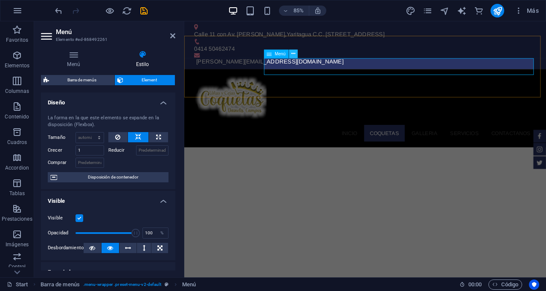
click at [293, 52] on icon at bounding box center [293, 54] width 4 height 8
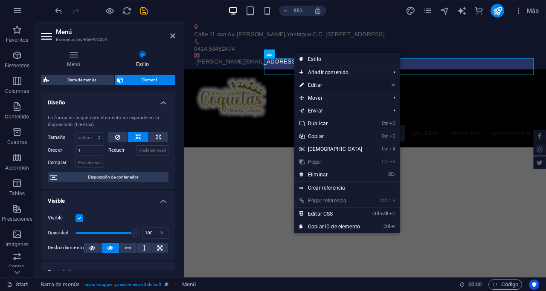
click at [317, 84] on link "⏎ Editar" at bounding box center [330, 85] width 73 height 13
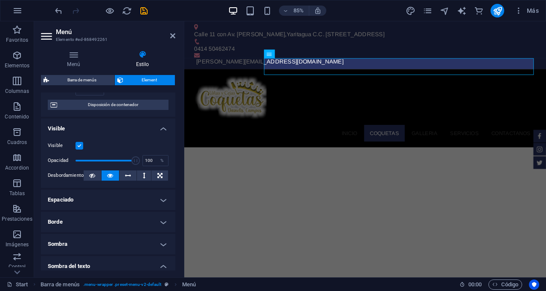
scroll to position [85, 0]
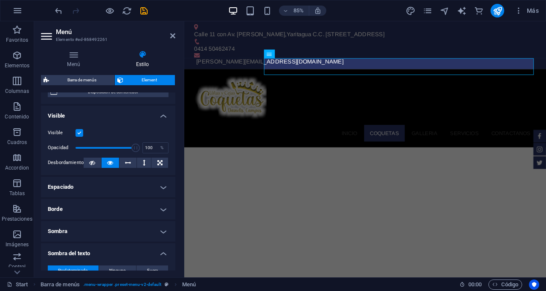
click at [161, 208] on h4 "Borde" at bounding box center [108, 209] width 134 height 20
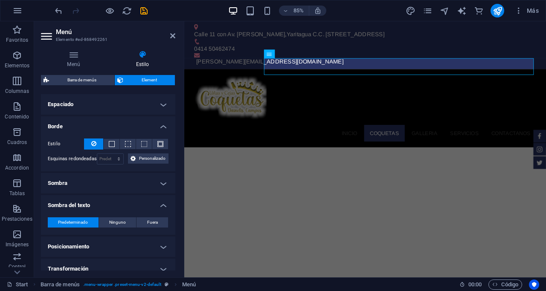
scroll to position [171, 0]
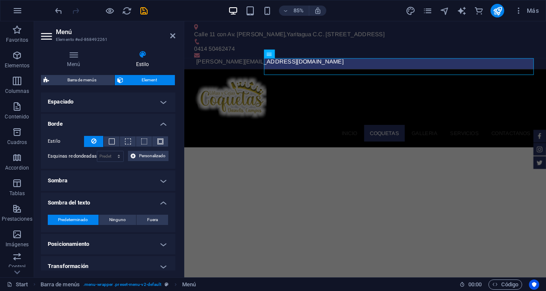
click at [161, 177] on h4 "Sombra" at bounding box center [108, 181] width 134 height 20
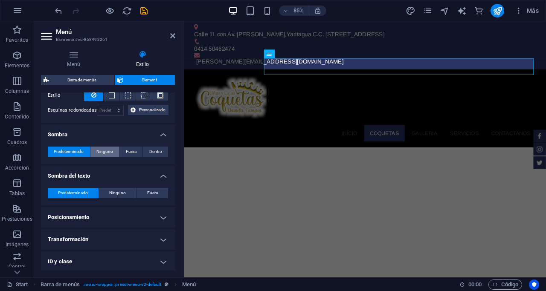
scroll to position [177, 0]
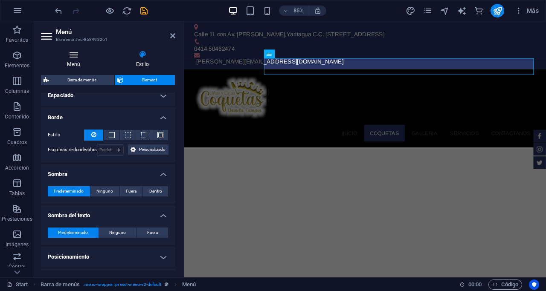
click at [75, 54] on icon at bounding box center [73, 54] width 65 height 9
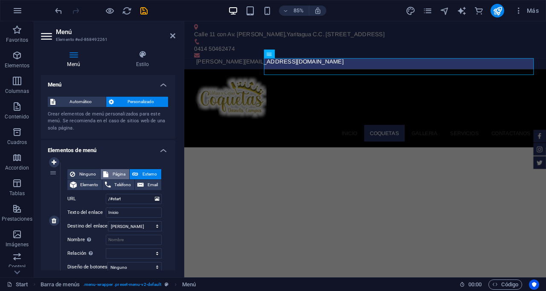
scroll to position [0, 0]
click at [147, 102] on span "Personalizado" at bounding box center [140, 102] width 49 height 10
click at [70, 57] on h4 "Menú" at bounding box center [75, 59] width 69 height 18
click at [71, 58] on icon at bounding box center [73, 54] width 65 height 9
click at [78, 53] on icon at bounding box center [73, 54] width 65 height 9
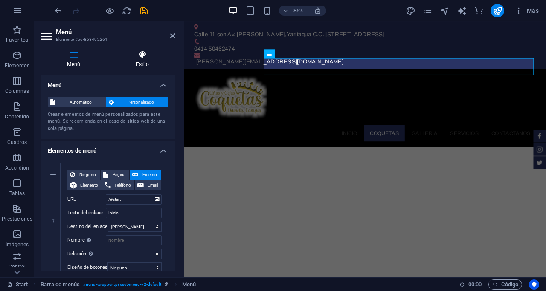
click at [143, 55] on icon at bounding box center [143, 54] width 66 height 9
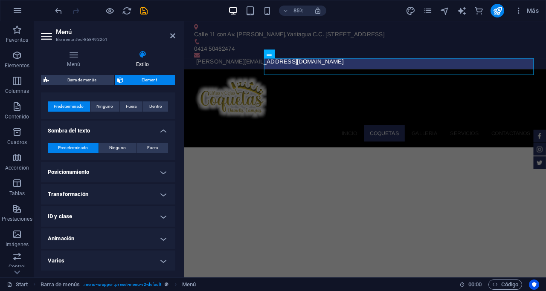
scroll to position [262, 0]
click at [158, 234] on h4 "Animación" at bounding box center [108, 238] width 134 height 20
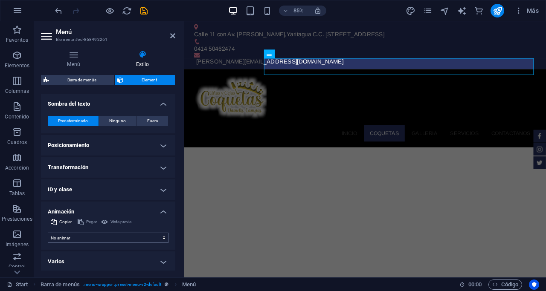
scroll to position [290, 0]
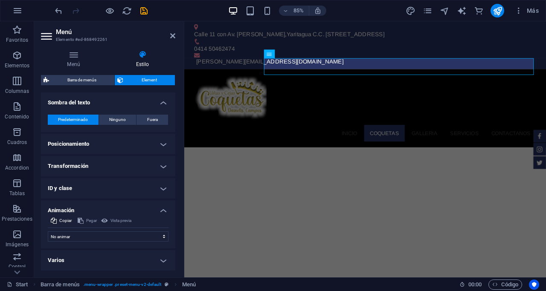
click at [162, 258] on h4 "Varios" at bounding box center [108, 260] width 134 height 20
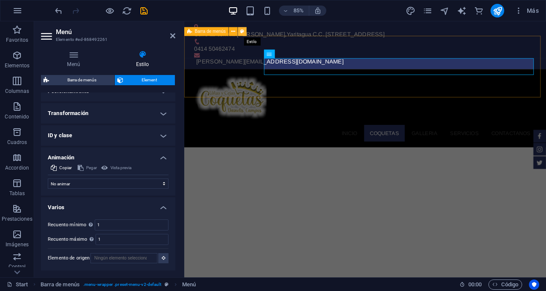
click at [241, 32] on icon at bounding box center [242, 32] width 4 height 8
select select "rem"
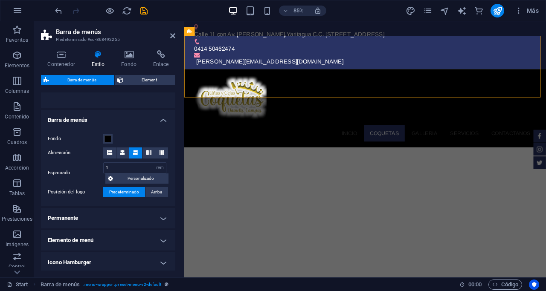
scroll to position [128, 0]
click at [163, 238] on h4 "Elemento de menú" at bounding box center [108, 240] width 134 height 20
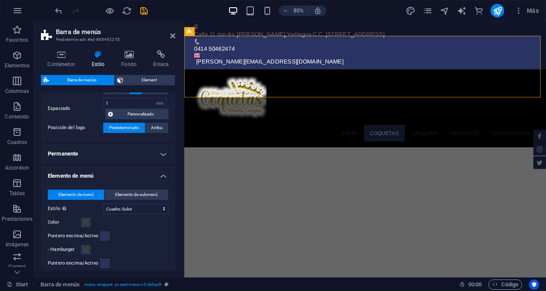
scroll to position [213, 0]
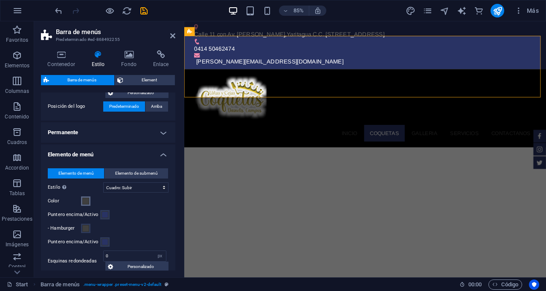
click at [87, 202] on span at bounding box center [85, 201] width 7 height 7
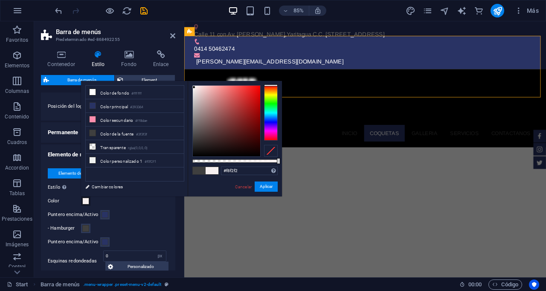
type input "#faf3f3"
drag, startPoint x: 193, startPoint y: 136, endPoint x: 194, endPoint y: 87, distance: 49.0
click at [194, 87] on div at bounding box center [226, 121] width 67 height 71
click at [264, 185] on button "Aplicar" at bounding box center [266, 187] width 23 height 10
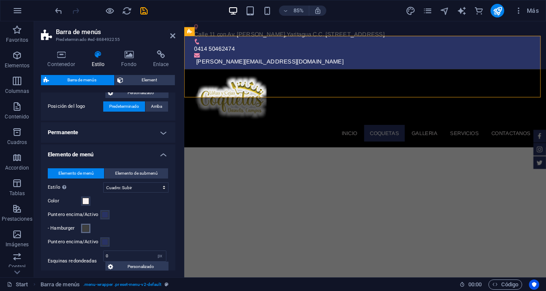
click at [85, 229] on span at bounding box center [85, 228] width 7 height 7
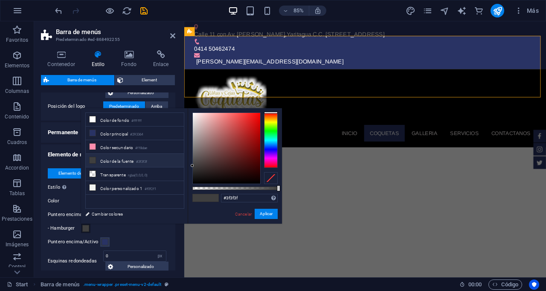
type input "#f7dcdc"
click at [200, 115] on div at bounding box center [226, 148] width 67 height 71
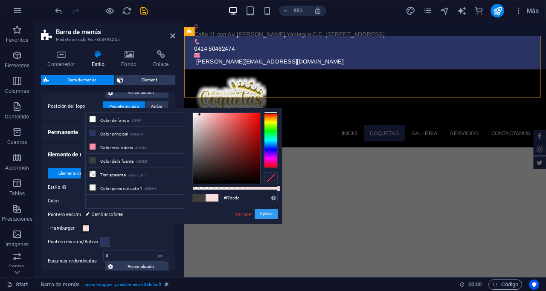
click at [269, 214] on button "Aplicar" at bounding box center [266, 214] width 23 height 10
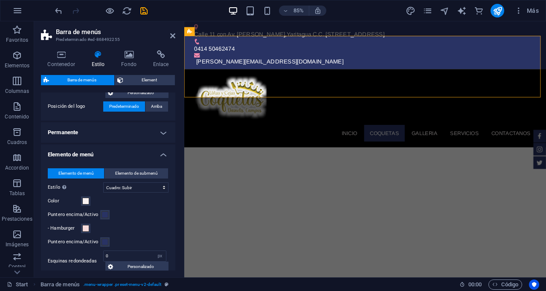
scroll to position [256, 0]
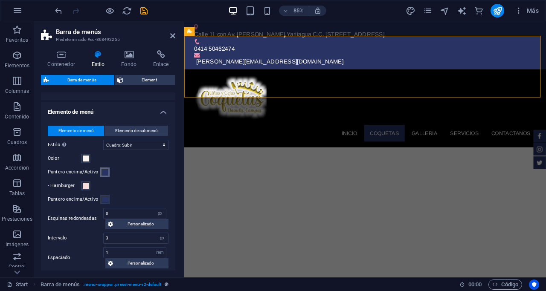
click at [103, 173] on span at bounding box center [104, 172] width 7 height 7
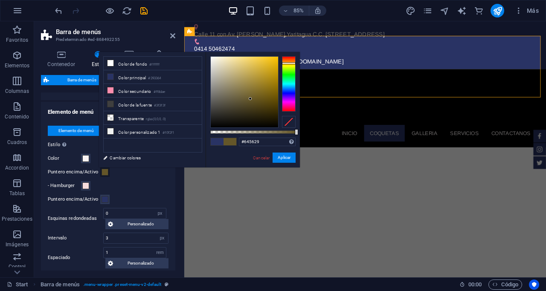
click at [292, 63] on div at bounding box center [289, 83] width 14 height 55
click at [275, 72] on div at bounding box center [244, 92] width 67 height 71
click at [280, 75] on div at bounding box center [252, 92] width 85 height 72
type input "#bc9100"
click at [284, 157] on button "Aplicar" at bounding box center [283, 158] width 23 height 10
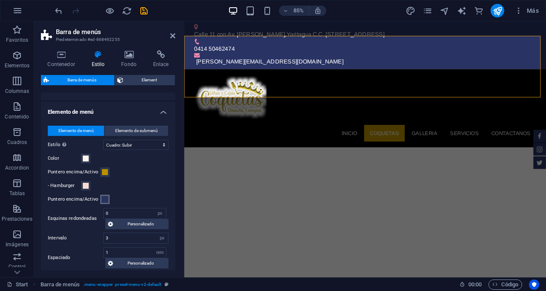
click at [105, 198] on span at bounding box center [104, 199] width 7 height 7
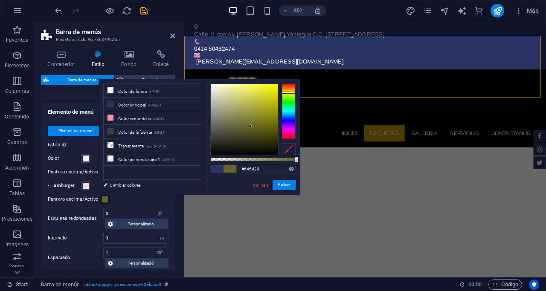
click at [290, 93] on div at bounding box center [289, 111] width 14 height 55
drag, startPoint x: 263, startPoint y: 121, endPoint x: 278, endPoint y: 102, distance: 24.8
click at [278, 102] on div at bounding box center [244, 119] width 67 height 71
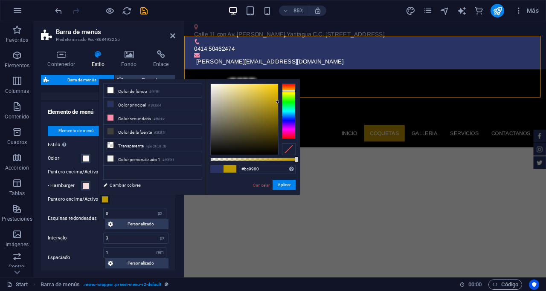
click at [290, 91] on div at bounding box center [289, 91] width 14 height 2
type input "#d3ac00"
drag, startPoint x: 276, startPoint y: 101, endPoint x: 281, endPoint y: 96, distance: 6.9
click at [281, 96] on div at bounding box center [252, 120] width 85 height 72
click at [282, 186] on button "Aplicar" at bounding box center [283, 185] width 23 height 10
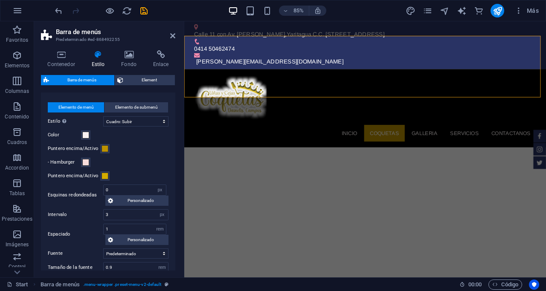
scroll to position [298, 0]
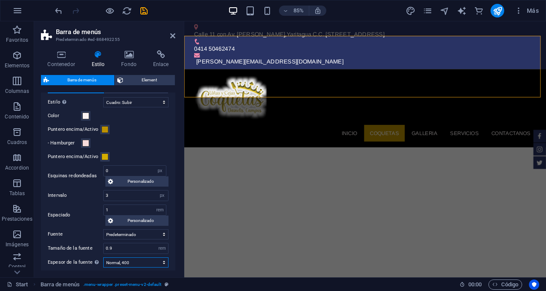
click at [151, 264] on select "Fino, 100 Extra delgado, 200 Delgado, 300 Normal, 400 Medio, 500 Seminegrita, 6…" at bounding box center [135, 263] width 65 height 10
select select "700"
click at [103, 258] on select "Fino, 100 Extra delgado, 200 Delgado, 300 Normal, 400 Medio, 500 Seminegrita, 6…" at bounding box center [135, 263] width 65 height 10
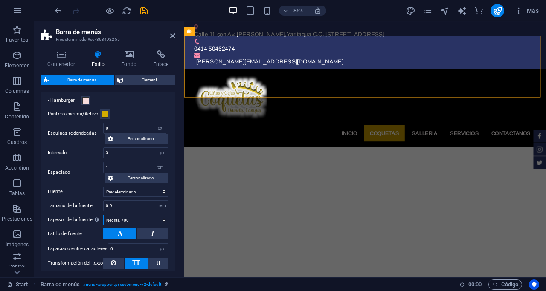
scroll to position [384, 0]
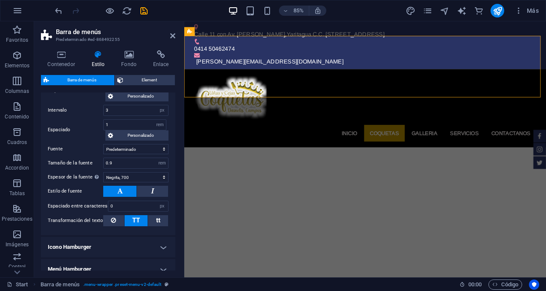
click at [125, 190] on button at bounding box center [119, 191] width 33 height 11
click at [162, 243] on h4 "Icono Hamburger" at bounding box center [108, 247] width 134 height 20
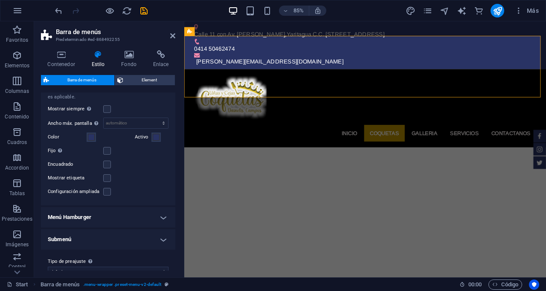
scroll to position [571, 0]
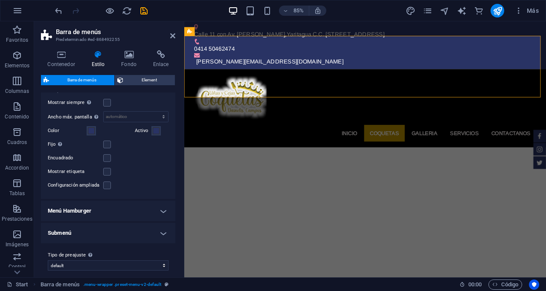
click at [161, 204] on h4 "Menú Hamburger" at bounding box center [108, 211] width 134 height 20
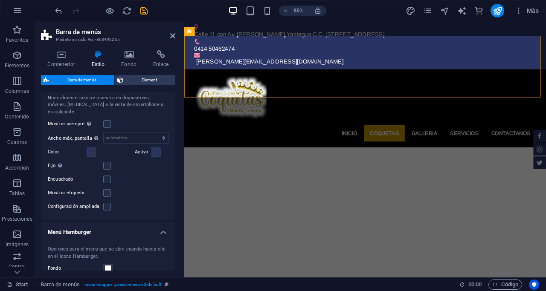
scroll to position [529, 0]
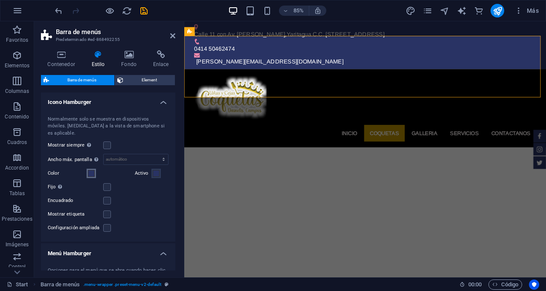
click at [90, 170] on span at bounding box center [91, 173] width 7 height 7
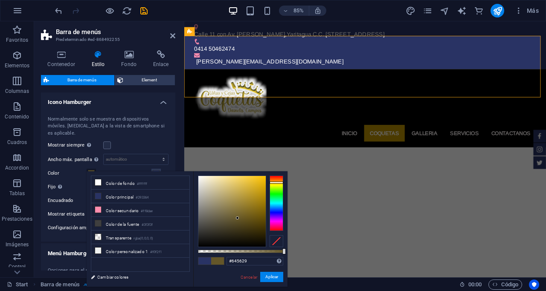
drag, startPoint x: 278, startPoint y: 188, endPoint x: 278, endPoint y: 182, distance: 6.0
click at [278, 182] on div at bounding box center [276, 203] width 14 height 55
type input "#bb8e00"
drag, startPoint x: 256, startPoint y: 193, endPoint x: 266, endPoint y: 194, distance: 9.5
click at [266, 194] on div at bounding box center [231, 211] width 67 height 71
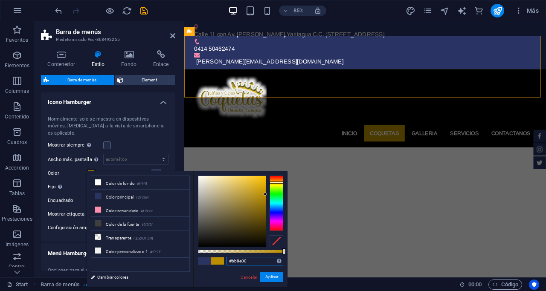
drag, startPoint x: 256, startPoint y: 263, endPoint x: 217, endPoint y: 258, distance: 39.6
click at [217, 258] on div "#bb8e00 Formatos soportados #0852ed rgb(8, 82, 237) rgba(8, 82, 237, 90%) hsv(2…" at bounding box center [240, 290] width 94 height 239
click at [278, 279] on button "Aplicar" at bounding box center [271, 277] width 23 height 10
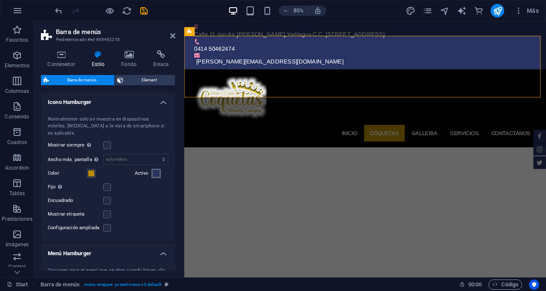
click at [155, 170] on span at bounding box center [156, 173] width 7 height 7
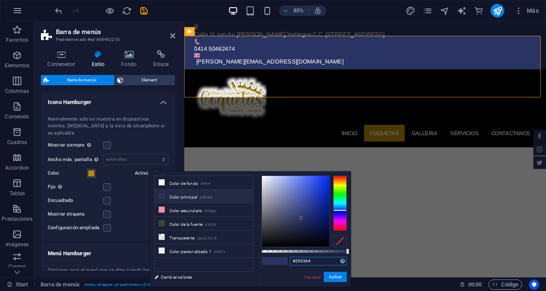
drag, startPoint x: 317, startPoint y: 258, endPoint x: 271, endPoint y: 257, distance: 46.0
click at [271, 257] on div "#293364 Formatos soportados #0852ed rgb(8, 82, 237) rgba(8, 82, 237, 90%) hsv(2…" at bounding box center [304, 290] width 94 height 239
paste input "bb8e00"
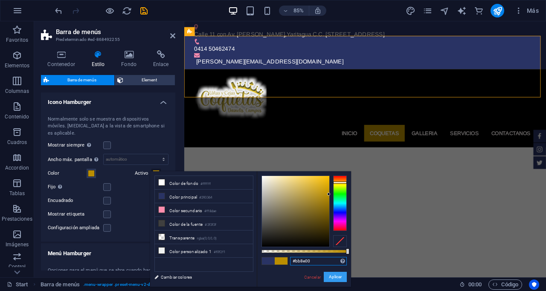
type input "#bb8e00"
click at [336, 273] on button "Aplicar" at bounding box center [335, 277] width 23 height 10
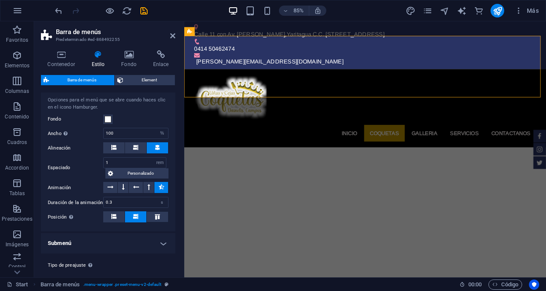
scroll to position [709, 0]
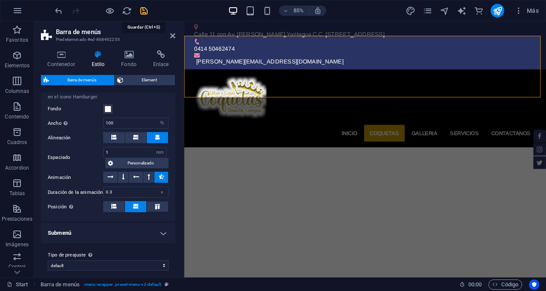
click at [142, 8] on icon "save" at bounding box center [144, 11] width 10 height 10
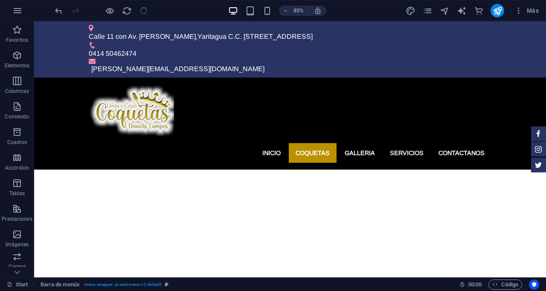
checkbox input "false"
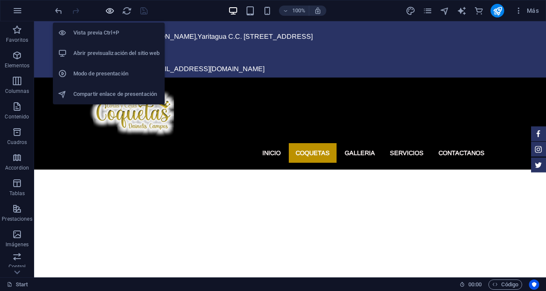
click at [110, 12] on icon "button" at bounding box center [110, 11] width 10 height 10
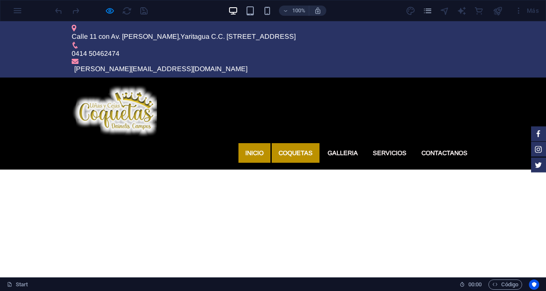
click at [246, 143] on link "Inicio" at bounding box center [254, 153] width 32 height 20
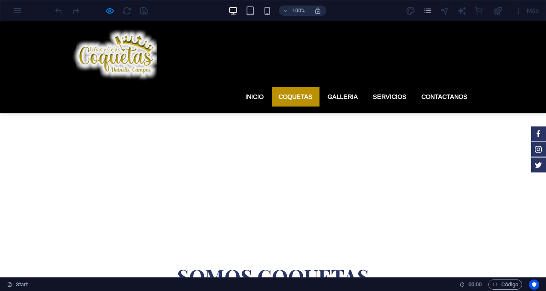
scroll to position [213, 0]
drag, startPoint x: 111, startPoint y: 223, endPoint x: 122, endPoint y: 238, distance: 18.6
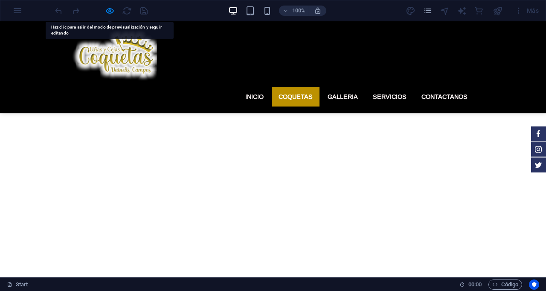
drag, startPoint x: 122, startPoint y: 238, endPoint x: 3, endPoint y: 185, distance: 130.4
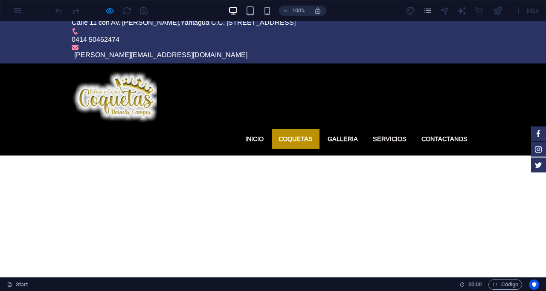
scroll to position [0, 0]
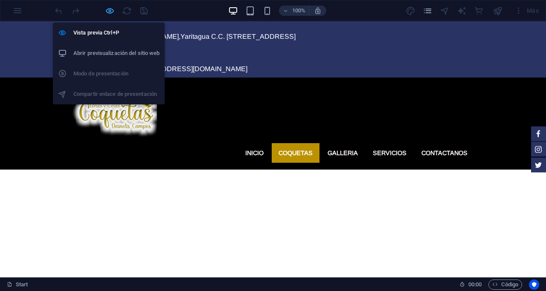
click at [111, 12] on icon "button" at bounding box center [110, 11] width 10 height 10
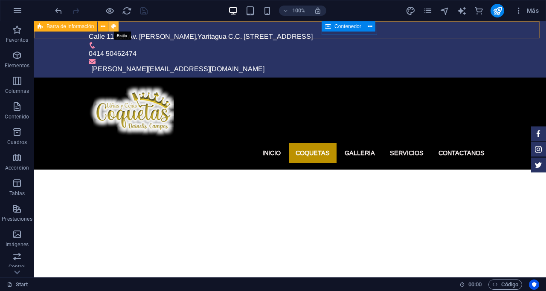
click at [113, 25] on icon at bounding box center [113, 26] width 5 height 9
select select "rem"
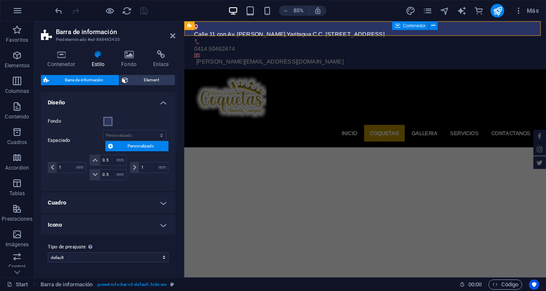
click at [108, 119] on span at bounding box center [107, 121] width 7 height 7
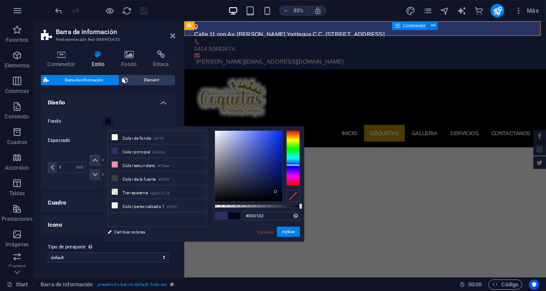
type input "#000000"
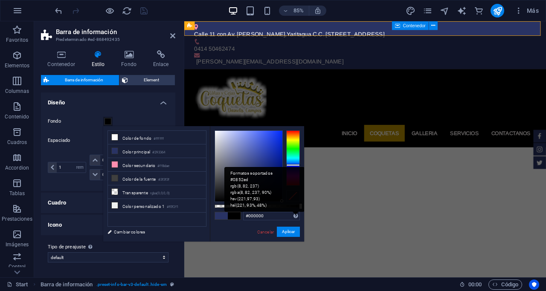
drag, startPoint x: 275, startPoint y: 192, endPoint x: 297, endPoint y: 212, distance: 29.6
click at [297, 212] on div "#000000 Formatos soportados #0852ed rgb(8, 82, 237) rgba(8, 82, 237, 90%) hsv(2…" at bounding box center [257, 245] width 94 height 239
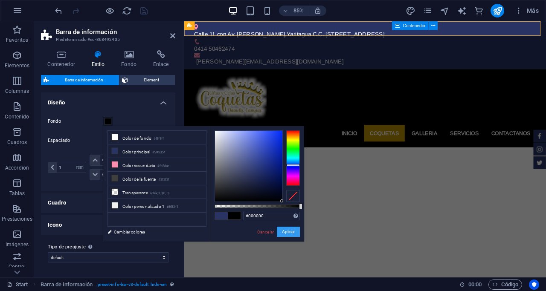
click at [292, 232] on button "Aplicar" at bounding box center [288, 232] width 23 height 10
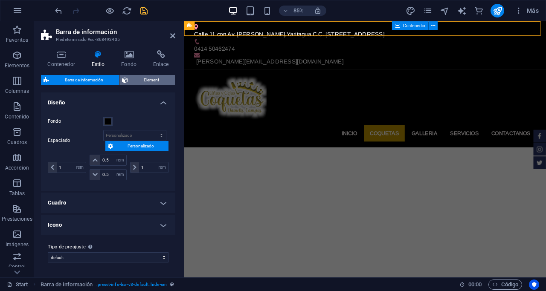
click at [156, 80] on span "Element" at bounding box center [151, 80] width 42 height 10
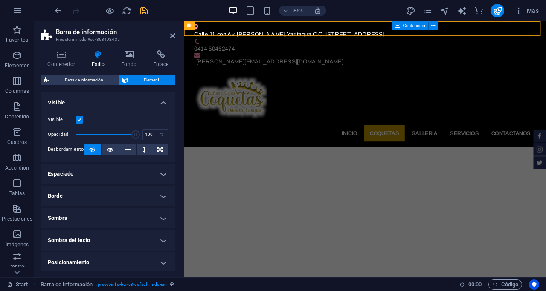
click at [162, 175] on h4 "Espaciado" at bounding box center [108, 174] width 134 height 20
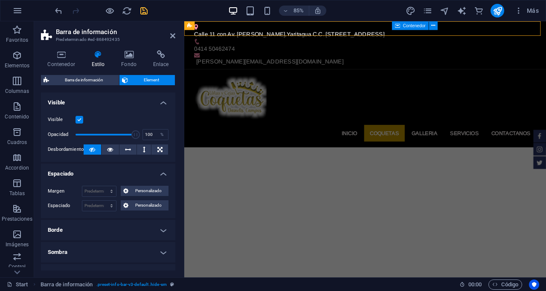
scroll to position [43, 0]
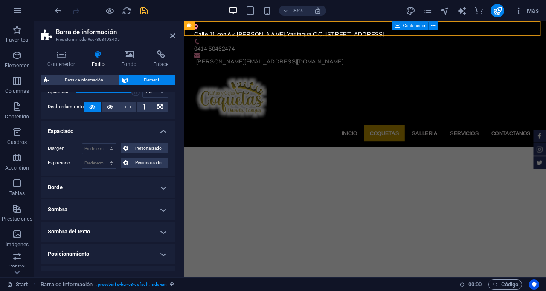
click at [162, 188] on h4 "Borde" at bounding box center [108, 187] width 134 height 20
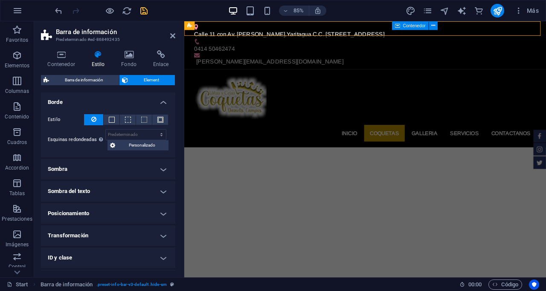
scroll to position [170, 0]
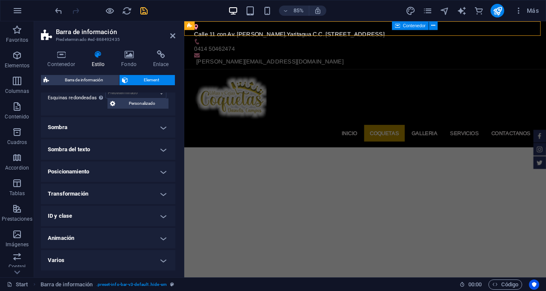
click at [158, 261] on h4 "Varios" at bounding box center [108, 260] width 134 height 20
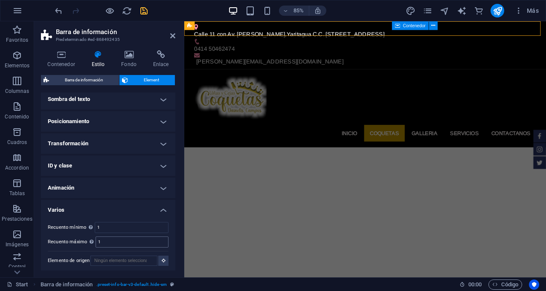
scroll to position [223, 0]
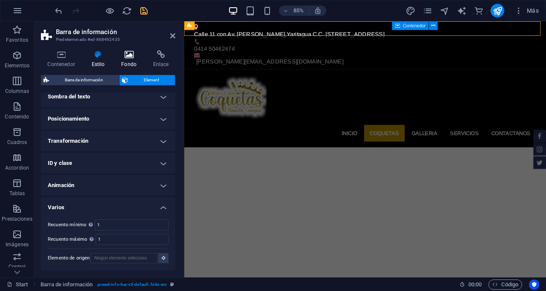
click at [130, 53] on icon at bounding box center [129, 54] width 29 height 9
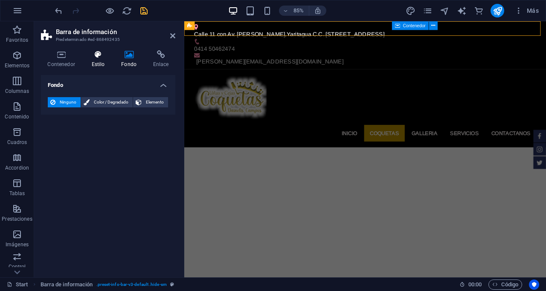
click at [96, 51] on icon at bounding box center [98, 54] width 26 height 9
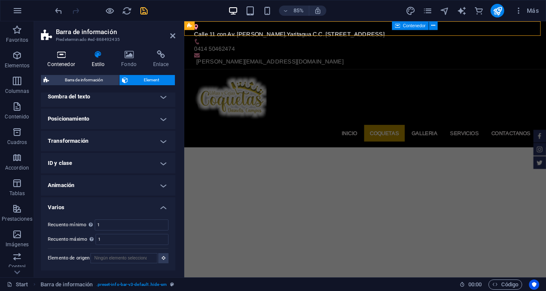
click at [63, 63] on h4 "Contenedor" at bounding box center [63, 59] width 44 height 18
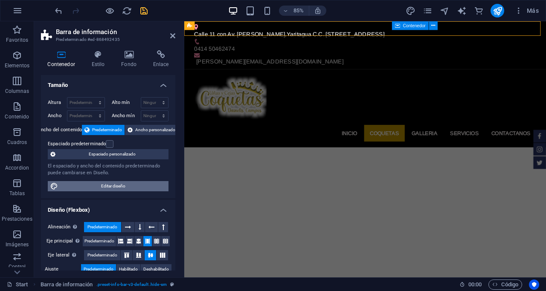
click at [127, 188] on span "Editar diseño" at bounding box center [113, 186] width 105 height 10
select select "px"
select select "300"
select select "px"
select select "rem"
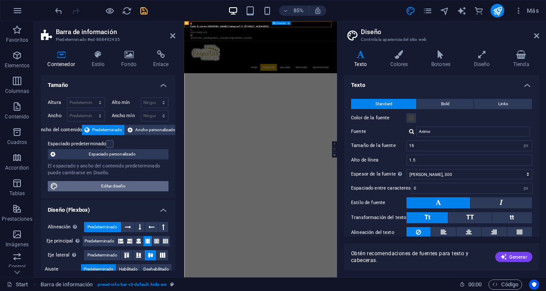
click at [127, 188] on span "Editar diseño" at bounding box center [113, 186] width 105 height 10
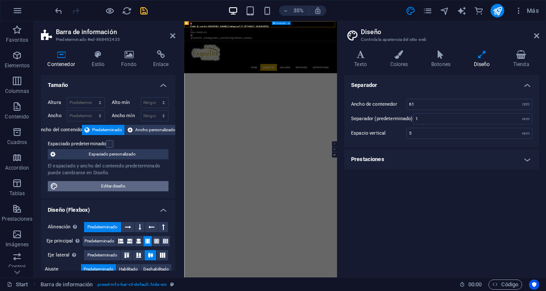
click at [125, 187] on span "Editar diseño" at bounding box center [113, 186] width 105 height 10
click at [364, 58] on icon at bounding box center [360, 54] width 32 height 9
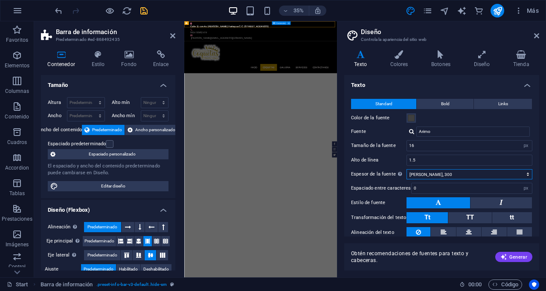
click at [519, 174] on select "Fino, 100 Extra delgado, 200 Delgado, 300 Normal, 400 Medio, 500 Seminegrita, 6…" at bounding box center [469, 174] width 126 height 10
select select "500"
click at [406, 169] on select "Fino, 100 Extra delgado, 200 Delgado, 300 Normal, 400 Medio, 500 Seminegrita, 6…" at bounding box center [469, 174] width 126 height 10
click at [146, 12] on icon "save" at bounding box center [144, 11] width 10 height 10
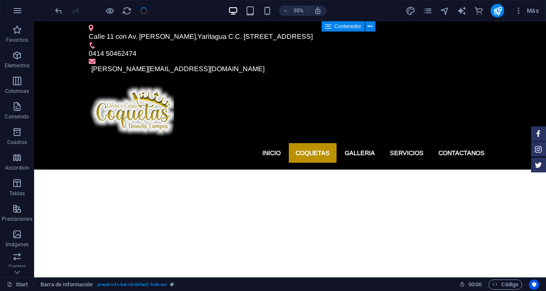
checkbox input "false"
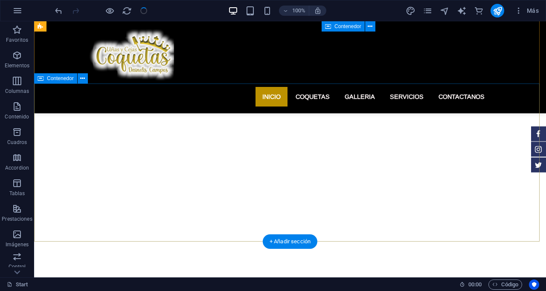
scroll to position [0, 0]
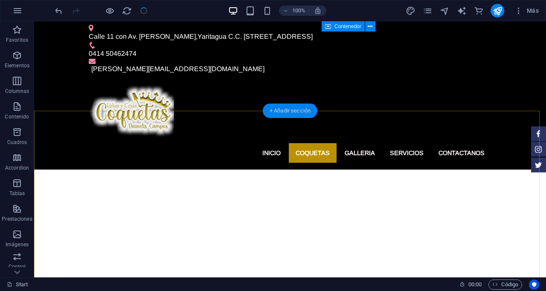
drag, startPoint x: 298, startPoint y: 108, endPoint x: 131, endPoint y: 158, distance: 173.7
click at [298, 108] on div "+ Añadir sección" at bounding box center [290, 111] width 55 height 14
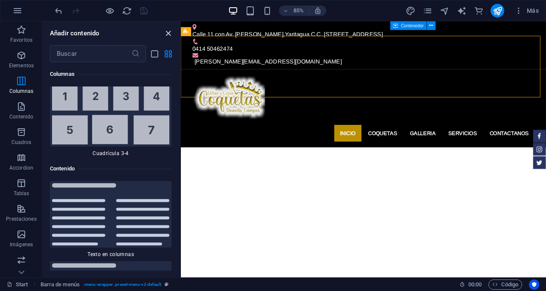
click at [169, 34] on icon "close panel" at bounding box center [168, 34] width 10 height 10
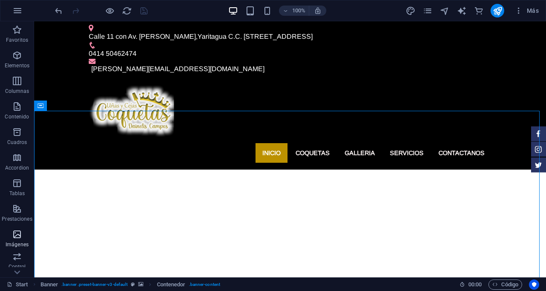
click at [18, 239] on icon "button" at bounding box center [17, 234] width 10 height 10
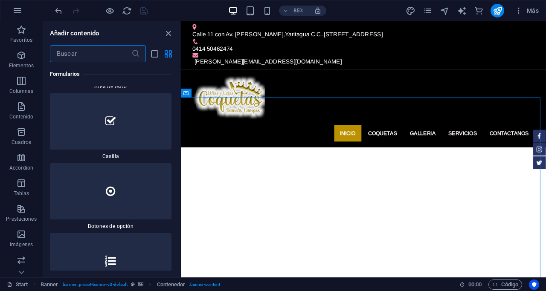
scroll to position [13500, 0]
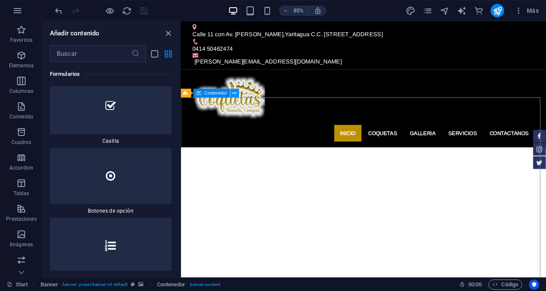
click at [234, 94] on icon at bounding box center [235, 93] width 4 height 8
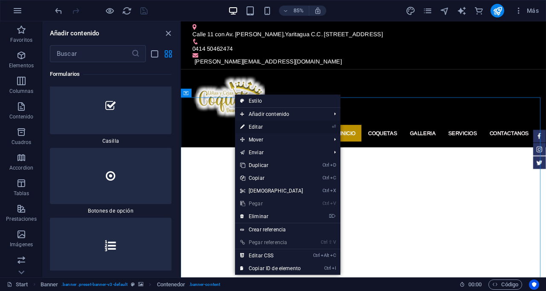
click at [261, 128] on link "⏎ Editar" at bounding box center [271, 127] width 73 height 13
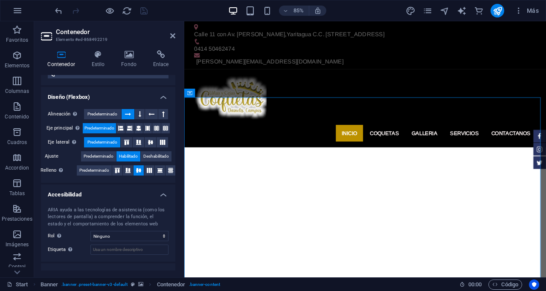
scroll to position [145, 0]
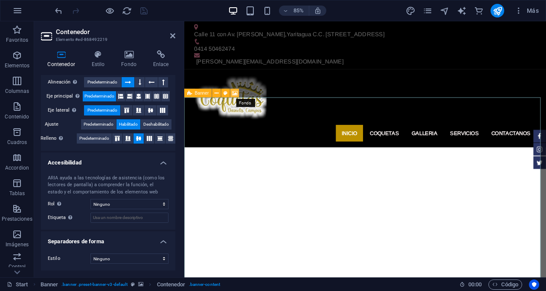
drag, startPoint x: 237, startPoint y: 91, endPoint x: 48, endPoint y: 151, distance: 198.2
click at [237, 91] on icon at bounding box center [235, 93] width 6 height 8
select select "fade"
select select "ms"
select select "s"
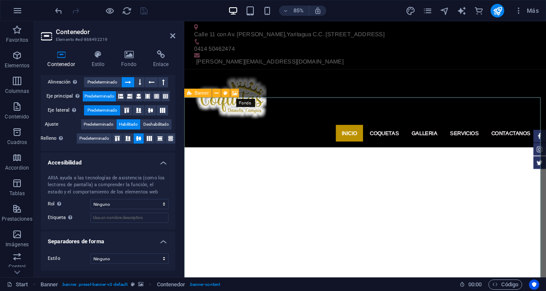
select select "ondemand"
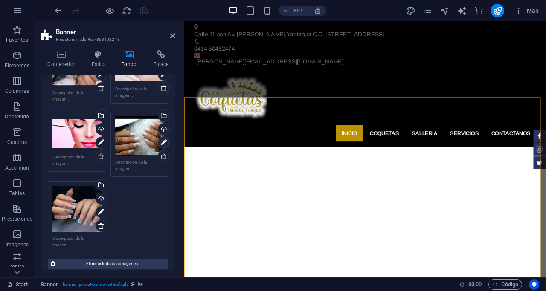
scroll to position [171, 0]
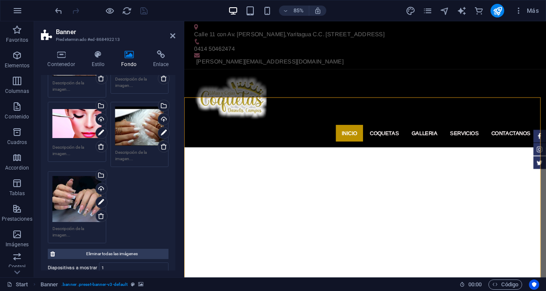
click at [69, 193] on div "Arrastra archivos aquí, haz clic para escoger archivos o selecciona archivos de…" at bounding box center [76, 199] width 49 height 46
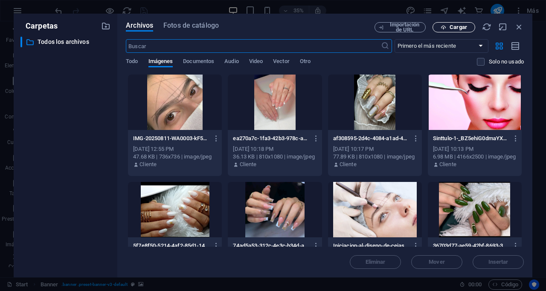
click at [450, 25] on span "Cargar" at bounding box center [457, 27] width 17 height 5
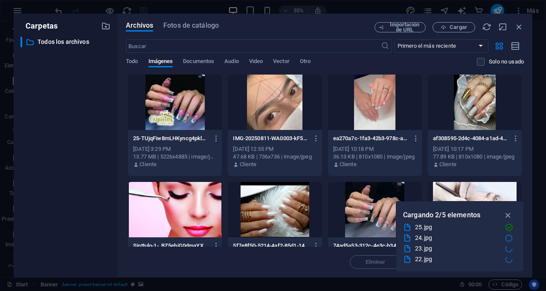
click at [184, 112] on div at bounding box center [175, 102] width 94 height 55
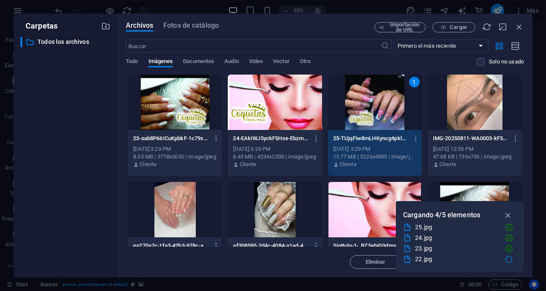
click at [294, 90] on div at bounding box center [275, 102] width 94 height 55
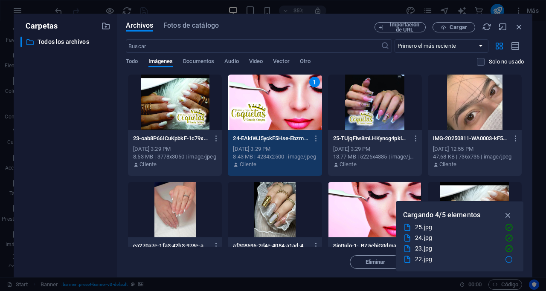
click at [355, 96] on div at bounding box center [375, 102] width 94 height 55
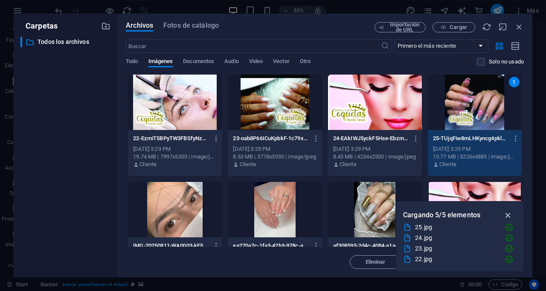
click at [508, 216] on icon "button" at bounding box center [508, 215] width 10 height 9
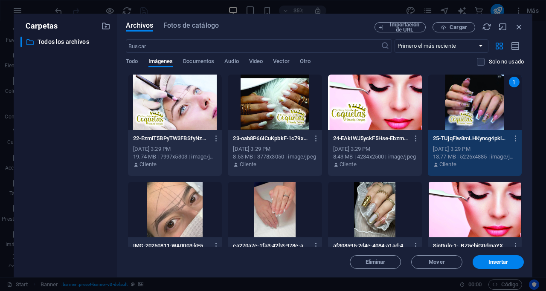
click at [353, 99] on div at bounding box center [375, 102] width 94 height 55
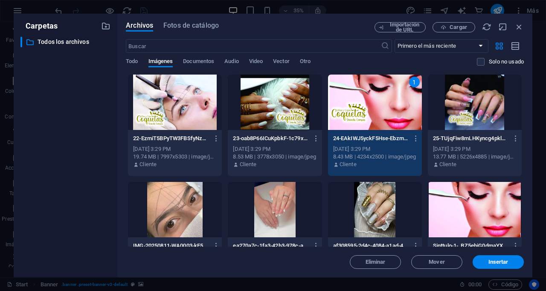
click at [269, 104] on div at bounding box center [275, 102] width 94 height 55
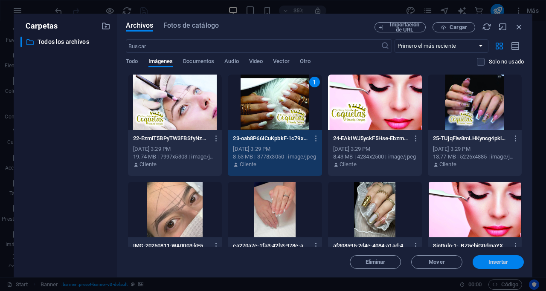
click at [506, 260] on span "Insertar" at bounding box center [498, 262] width 20 height 5
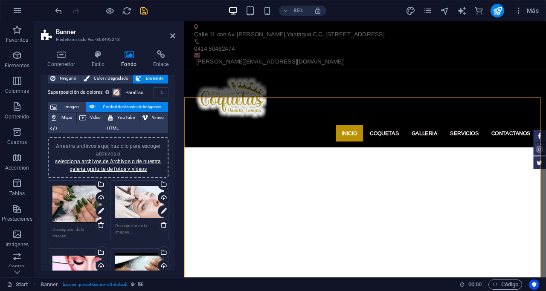
scroll to position [0, 0]
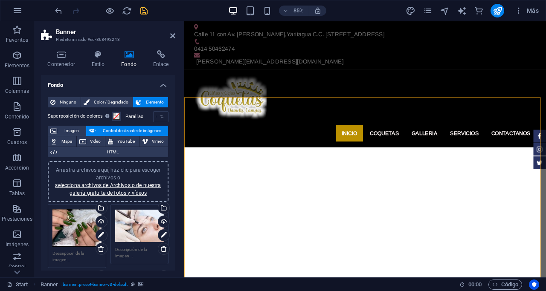
click at [83, 220] on div "Arrastra archivos aquí, haz clic para escoger archivos o selecciona archivos de…" at bounding box center [76, 228] width 49 height 38
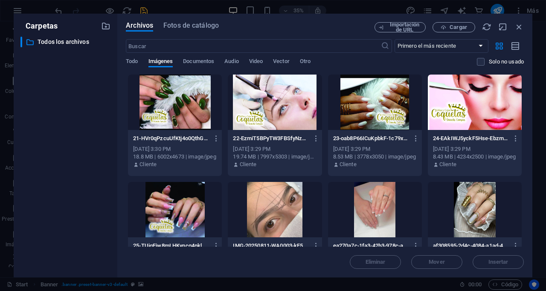
click at [182, 101] on div at bounding box center [175, 102] width 94 height 55
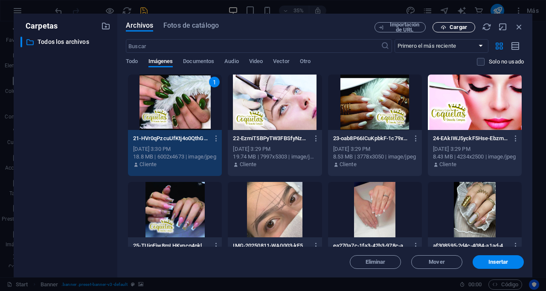
click at [455, 29] on span "Cargar" at bounding box center [457, 27] width 17 height 5
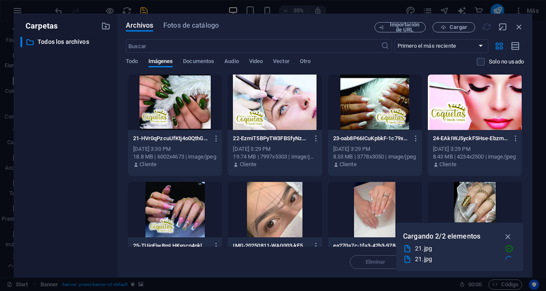
click at [156, 96] on div at bounding box center [175, 102] width 94 height 55
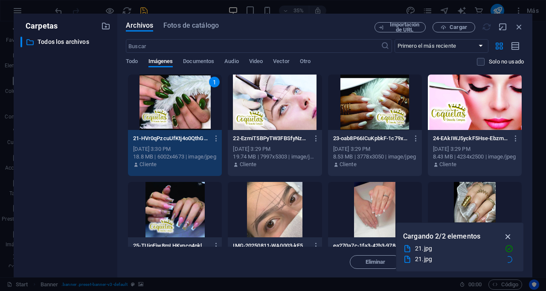
click at [509, 235] on icon "button" at bounding box center [508, 236] width 10 height 9
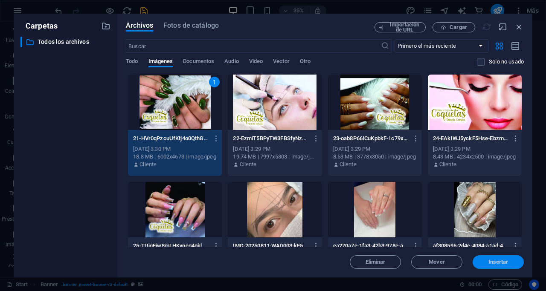
click at [505, 264] on span "Insertar" at bounding box center [498, 262] width 20 height 5
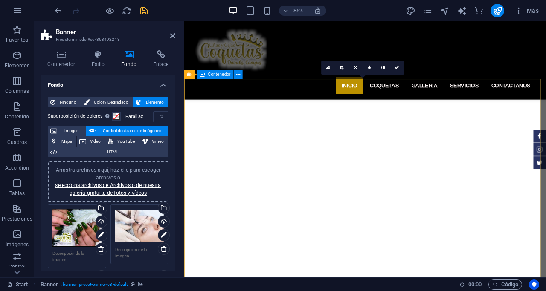
scroll to position [85, 0]
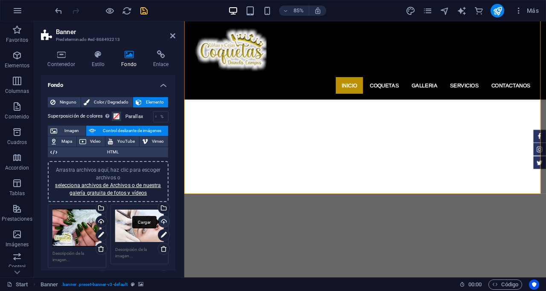
click at [162, 221] on div "Cargar" at bounding box center [162, 222] width 13 height 13
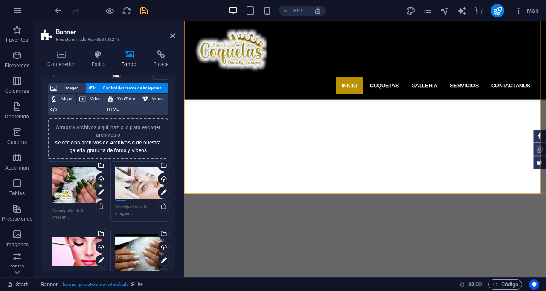
scroll to position [85, 0]
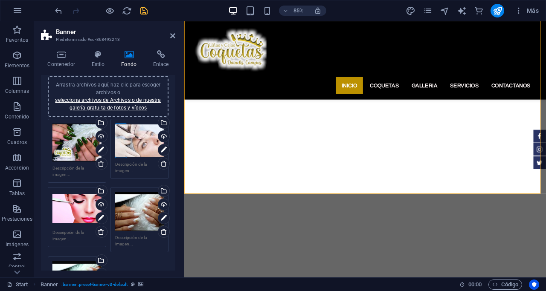
click at [68, 200] on div "Arrastra archivos aquí, haz clic para escoger archivos o selecciona archivos de…" at bounding box center [76, 209] width 49 height 34
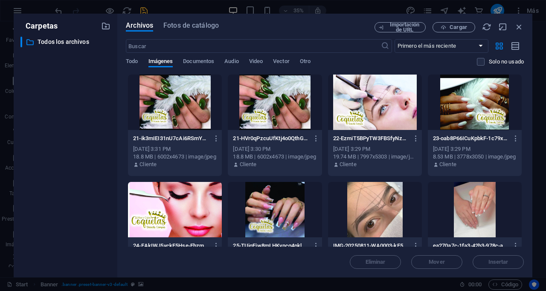
click at [159, 201] on div at bounding box center [175, 209] width 94 height 55
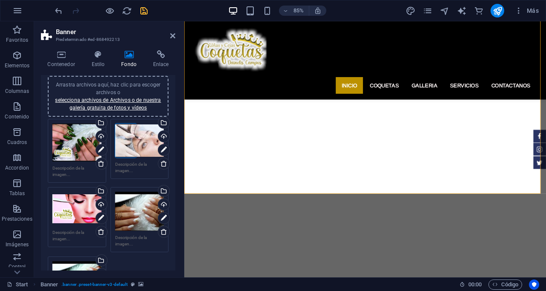
click at [139, 211] on div "Arrastra archivos aquí, haz clic para escoger archivos o selecciona archivos de…" at bounding box center [139, 211] width 49 height 39
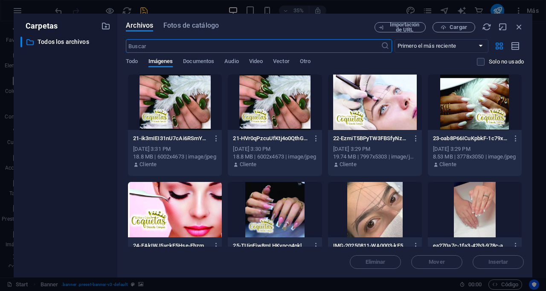
click at [483, 101] on div at bounding box center [475, 102] width 94 height 55
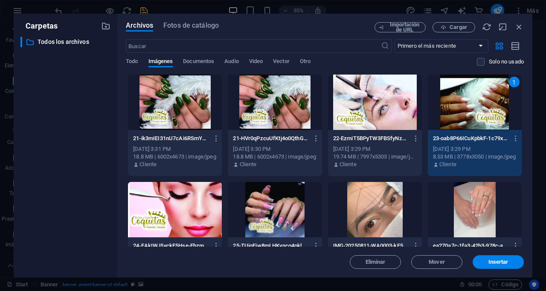
click at [483, 101] on div "1" at bounding box center [475, 102] width 94 height 55
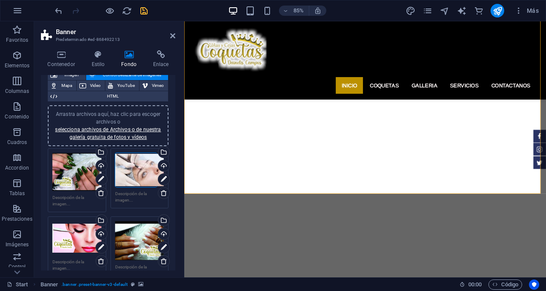
scroll to position [43, 0]
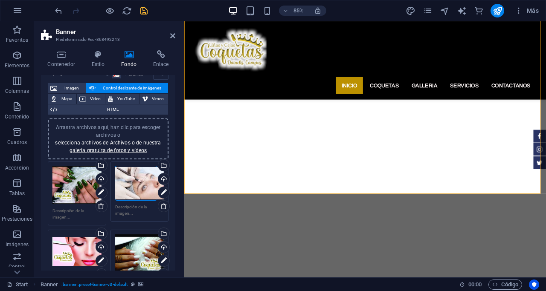
click at [138, 189] on div "Arrastra archivos aquí, haz clic para escoger archivos o selecciona archivos de…" at bounding box center [139, 183] width 49 height 34
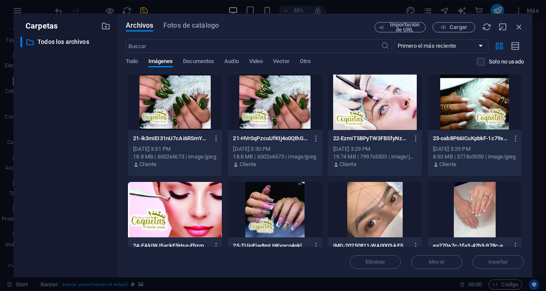
click at [384, 103] on div at bounding box center [375, 102] width 94 height 55
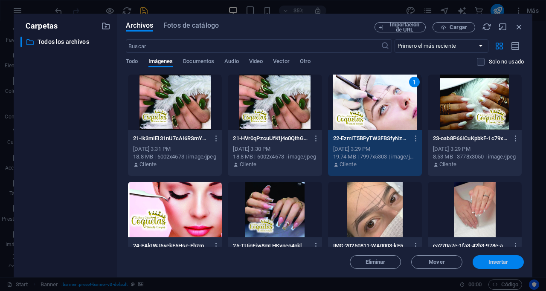
click at [501, 263] on span "Insertar" at bounding box center [498, 262] width 20 height 5
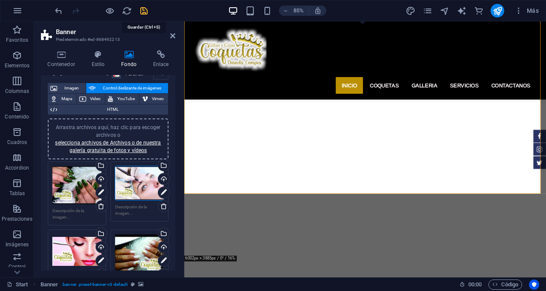
click at [142, 9] on icon "save" at bounding box center [144, 11] width 10 height 10
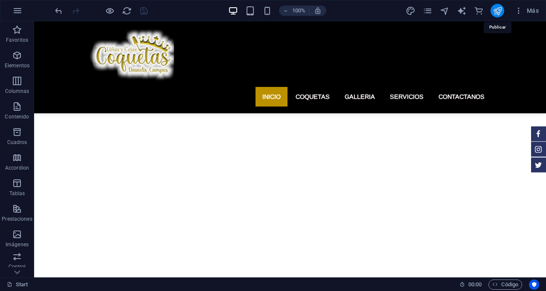
click at [497, 12] on icon "publish" at bounding box center [497, 11] width 10 height 10
checkbox input "false"
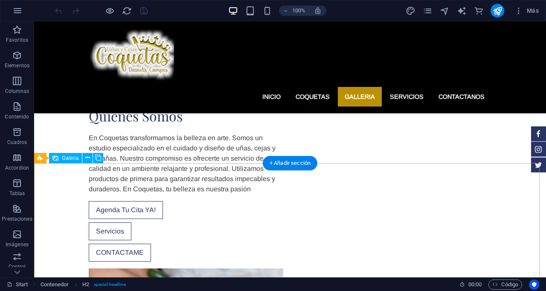
scroll to position [454, 0]
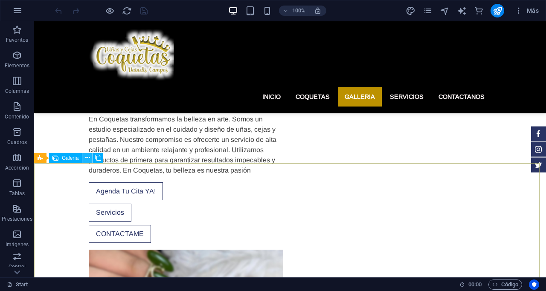
click at [88, 160] on icon at bounding box center [87, 157] width 5 height 9
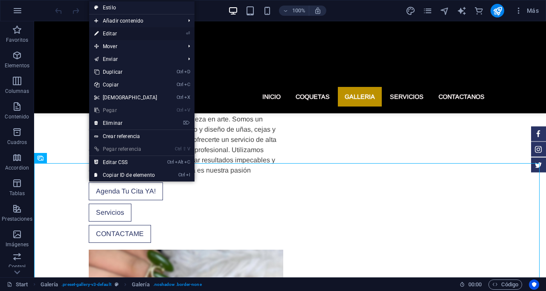
click at [110, 33] on link "⏎ Editar" at bounding box center [125, 33] width 73 height 13
select select "4"
select select "px"
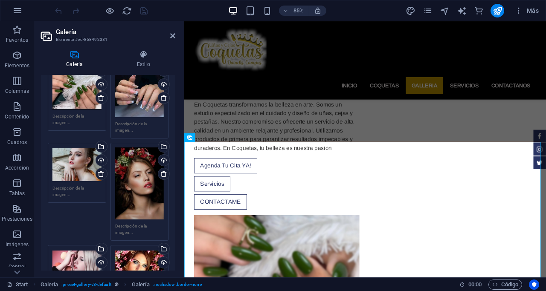
scroll to position [128, 0]
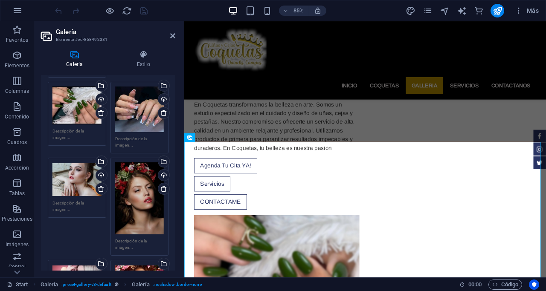
click at [71, 178] on div "Arrastra archivos aquí, haz clic para escoger archivos o selecciona archivos de…" at bounding box center [76, 179] width 49 height 34
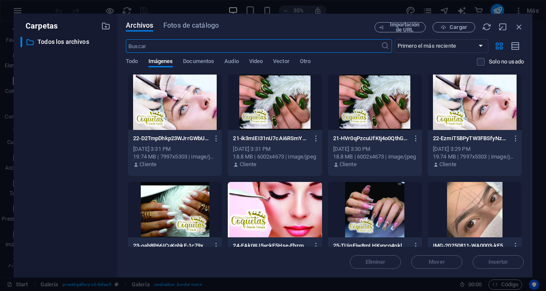
scroll to position [883, 0]
click at [457, 25] on span "Cargar" at bounding box center [457, 27] width 17 height 5
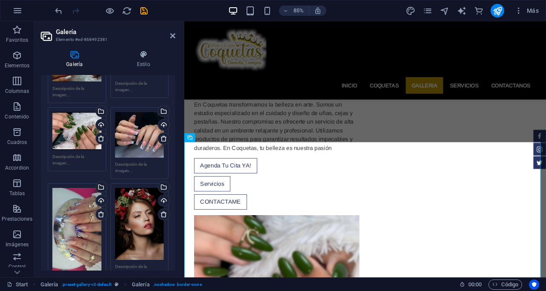
scroll to position [128, 0]
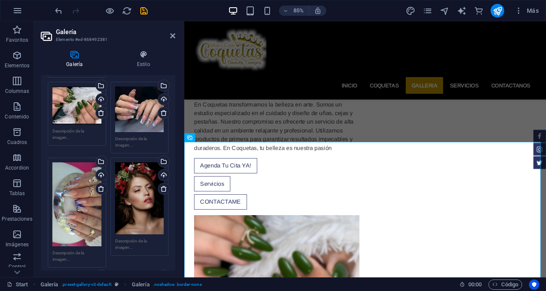
click at [78, 211] on div "Arrastra archivos aquí, haz clic para escoger archivos o selecciona archivos de…" at bounding box center [76, 204] width 49 height 84
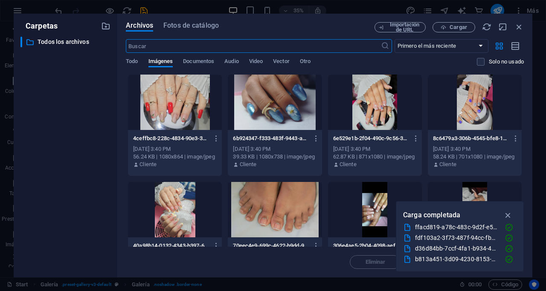
scroll to position [883, 0]
click at [174, 109] on div at bounding box center [175, 102] width 94 height 55
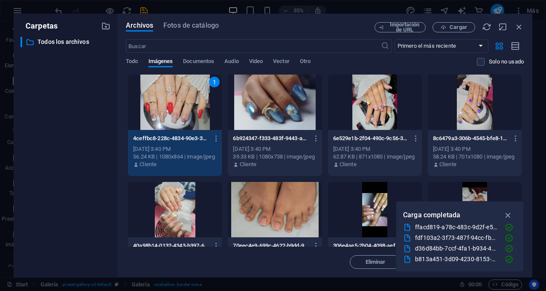
click at [174, 109] on div "1" at bounding box center [175, 102] width 94 height 55
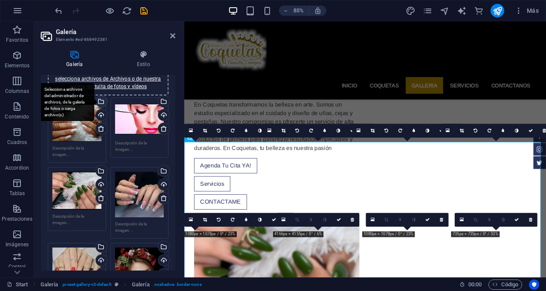
scroll to position [0, 0]
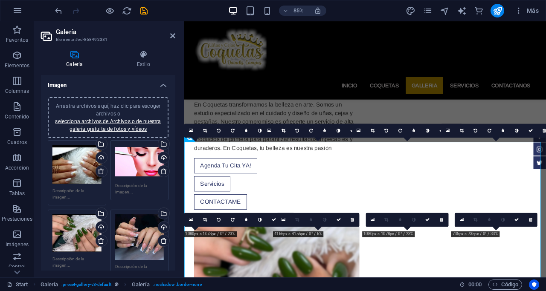
click at [78, 163] on div "Arrastra archivos aquí, haz clic para escoger archivos o selecciona archivos de…" at bounding box center [76, 164] width 49 height 39
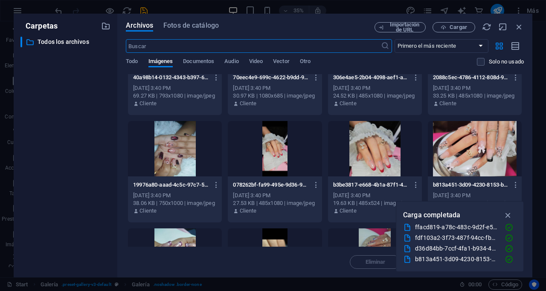
scroll to position [171, 0]
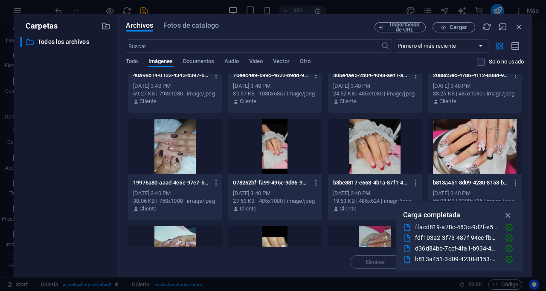
click at [479, 144] on div at bounding box center [475, 146] width 94 height 55
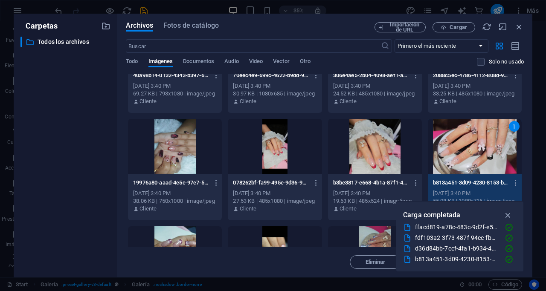
click at [479, 144] on div "1" at bounding box center [475, 146] width 94 height 55
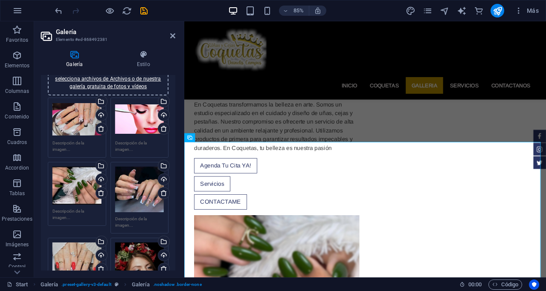
scroll to position [85, 0]
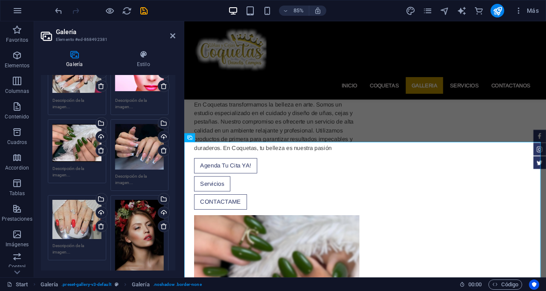
click at [144, 225] on div "Arrastra archivos aquí, haz clic para escoger archivos o selecciona archivos de…" at bounding box center [139, 236] width 49 height 72
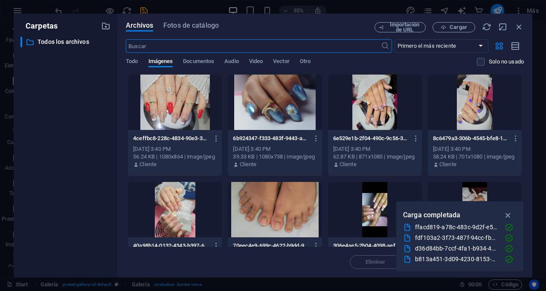
scroll to position [883, 0]
click at [284, 110] on div at bounding box center [275, 102] width 94 height 55
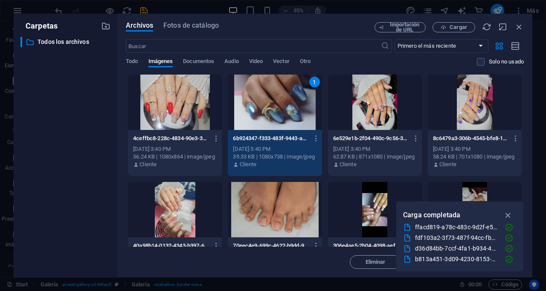
click at [284, 110] on div "1" at bounding box center [275, 102] width 94 height 55
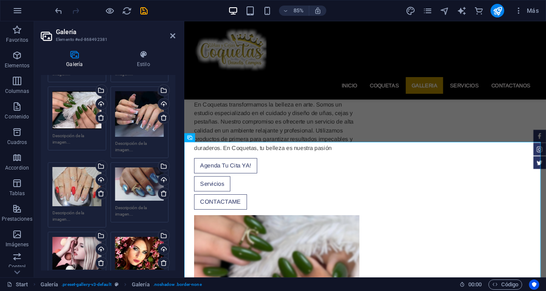
scroll to position [128, 0]
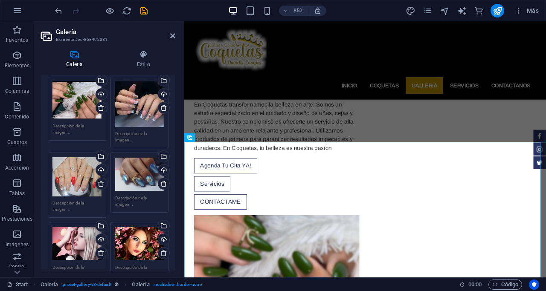
click at [71, 248] on div "Arrastra archivos aquí, haz clic para escoger archivos o selecciona archivos de…" at bounding box center [76, 244] width 49 height 34
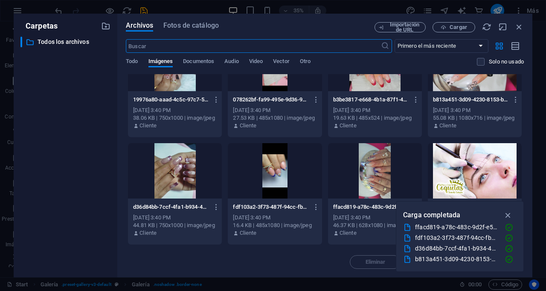
scroll to position [256, 0]
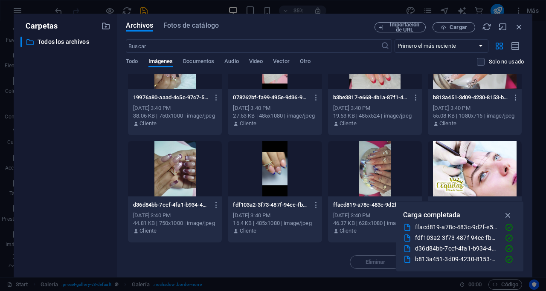
click at [174, 170] on div at bounding box center [175, 168] width 94 height 55
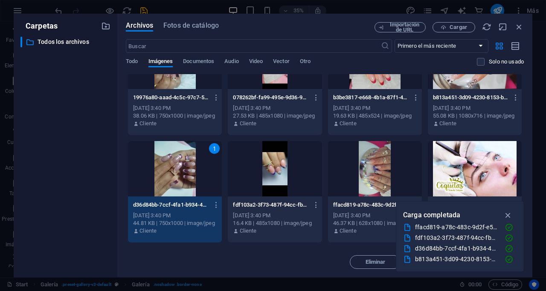
click at [174, 170] on div "1" at bounding box center [175, 168] width 94 height 55
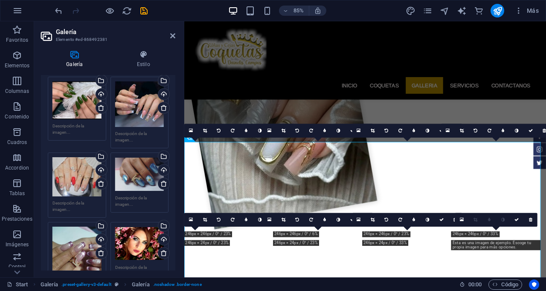
scroll to position [495, 0]
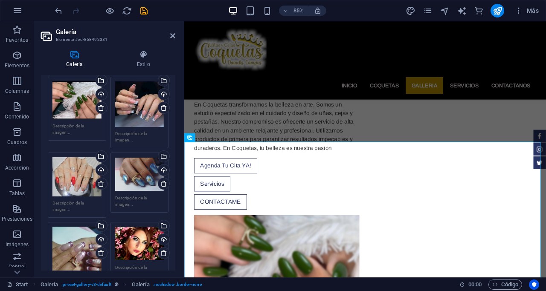
click at [139, 248] on div "Arrastra archivos aquí, haz clic para escoger archivos o selecciona archivos de…" at bounding box center [139, 244] width 49 height 34
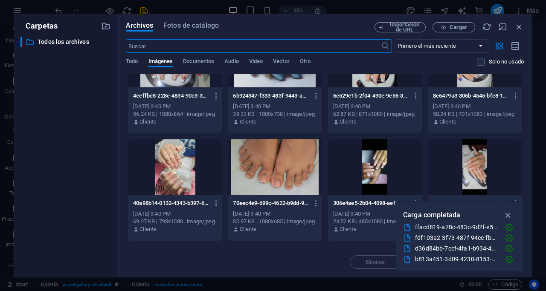
scroll to position [85, 0]
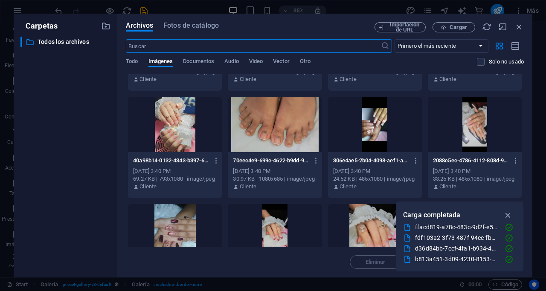
click at [260, 115] on div at bounding box center [275, 124] width 94 height 55
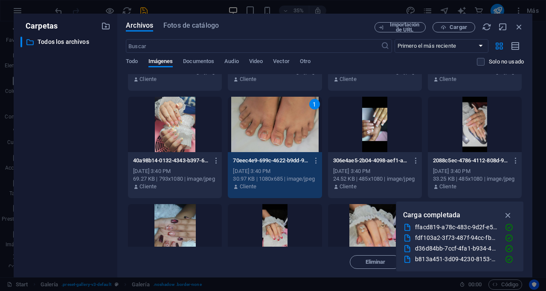
drag, startPoint x: 260, startPoint y: 115, endPoint x: 87, endPoint y: 112, distance: 173.1
click at [260, 115] on div "1" at bounding box center [275, 124] width 94 height 55
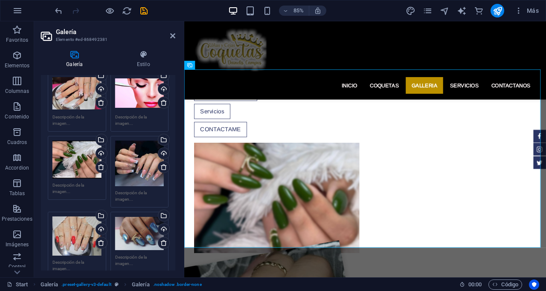
scroll to position [43, 0]
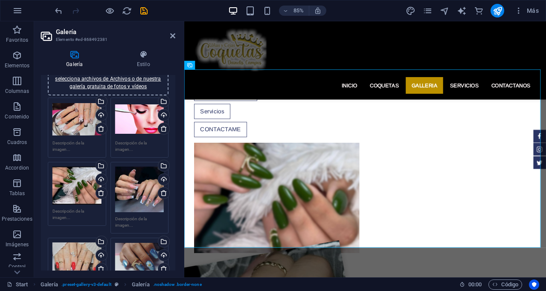
click at [133, 122] on div "Arrastra archivos aquí, haz clic para escoger archivos o selecciona archivos de…" at bounding box center [139, 119] width 49 height 34
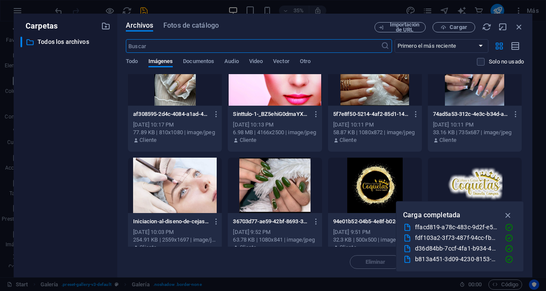
scroll to position [682, 0]
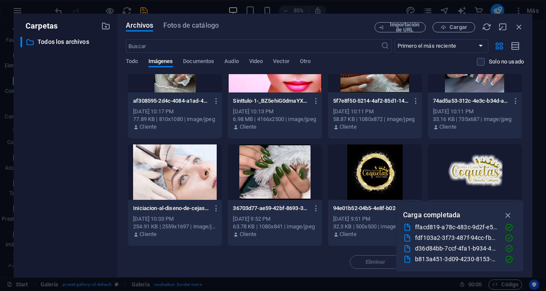
click at [174, 167] on div at bounding box center [175, 172] width 94 height 55
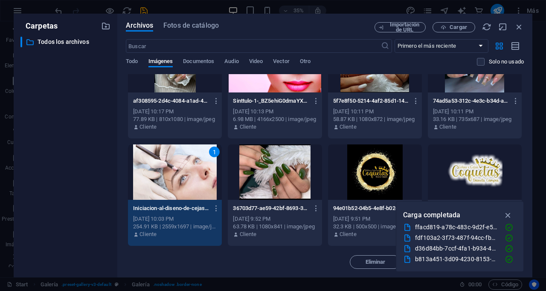
click at [170, 173] on div "1" at bounding box center [175, 172] width 94 height 55
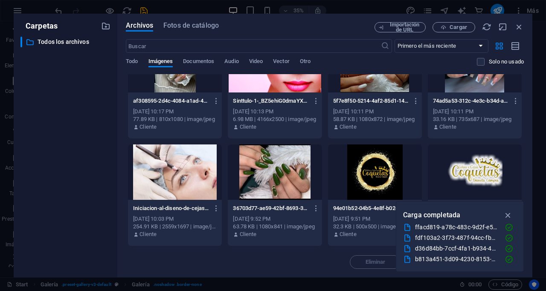
click at [170, 173] on div at bounding box center [175, 172] width 94 height 55
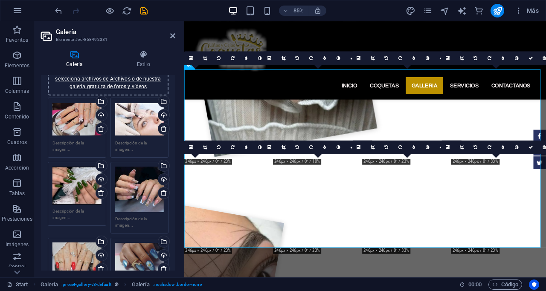
scroll to position [580, 0]
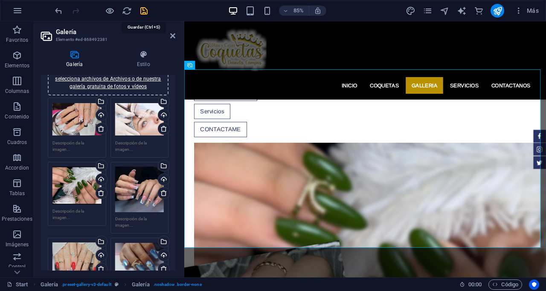
click at [142, 12] on icon "save" at bounding box center [144, 11] width 10 height 10
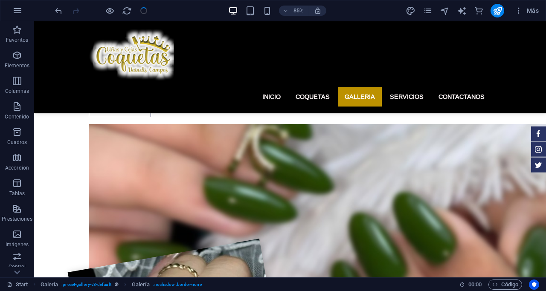
checkbox input "false"
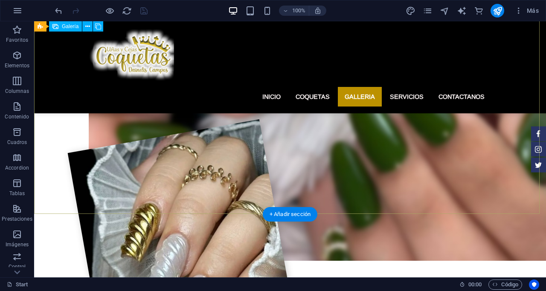
scroll to position [753, 0]
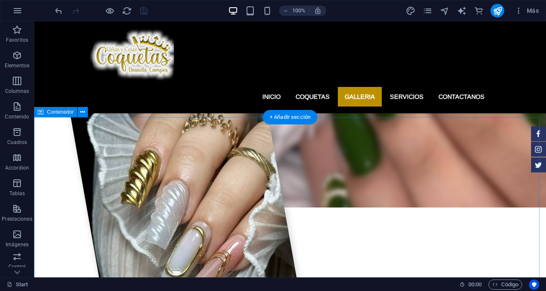
click at [84, 110] on icon at bounding box center [82, 112] width 5 height 9
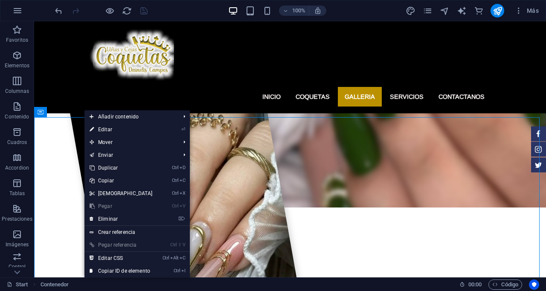
click at [110, 129] on link "⏎ Editar" at bounding box center [120, 129] width 73 height 13
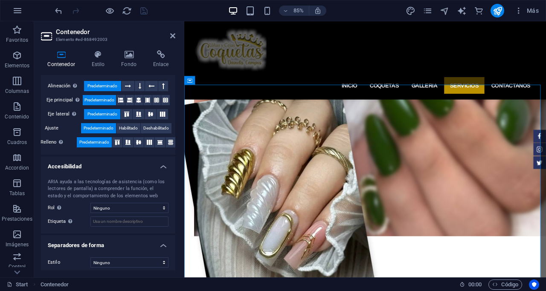
scroll to position [145, 0]
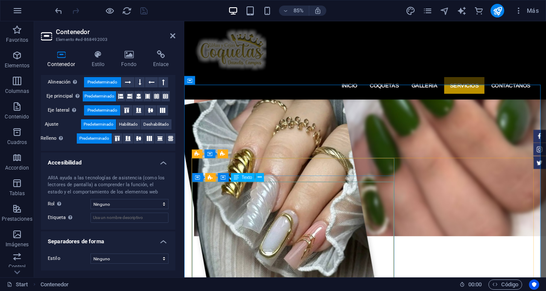
click at [255, 179] on icon at bounding box center [255, 178] width 4 height 8
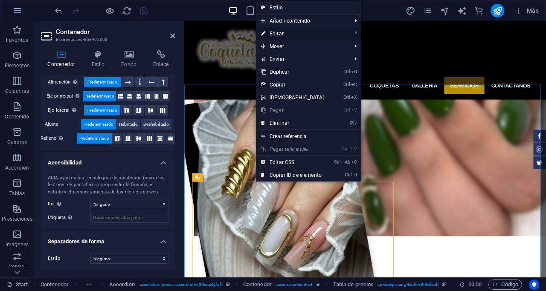
click at [280, 32] on link "⏎ Editar" at bounding box center [292, 33] width 73 height 13
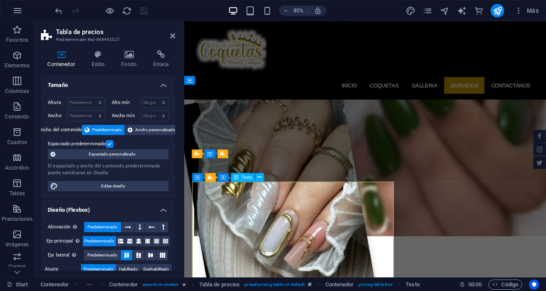
click at [254, 178] on icon at bounding box center [255, 178] width 4 height 8
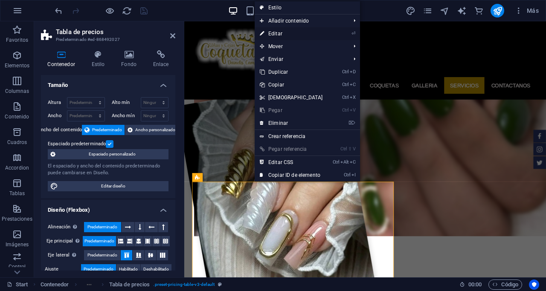
click at [278, 31] on link "⏎ Editar" at bounding box center [291, 33] width 73 height 13
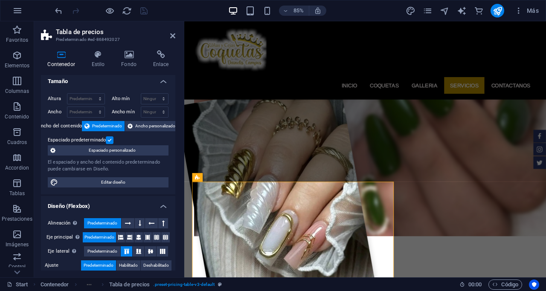
scroll to position [0, 0]
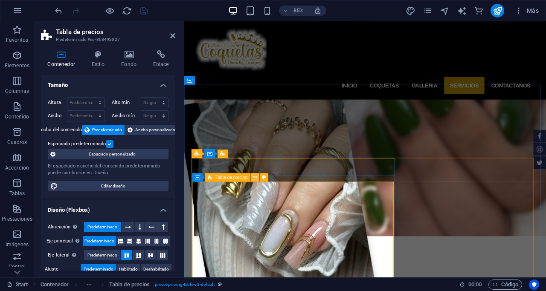
click at [255, 177] on icon at bounding box center [255, 178] width 4 height 8
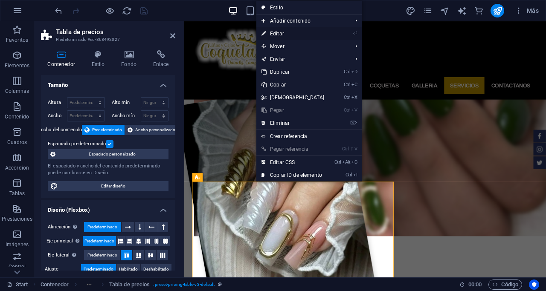
click at [280, 31] on link "⏎ Editar" at bounding box center [292, 33] width 73 height 13
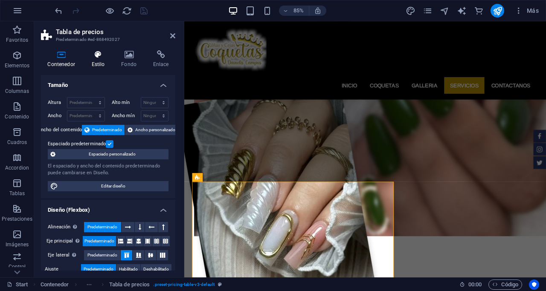
click at [96, 57] on icon at bounding box center [98, 54] width 26 height 9
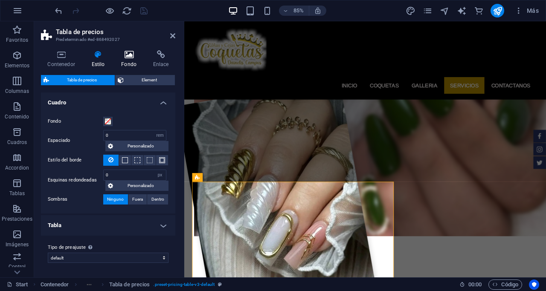
click at [133, 58] on h4 "Fondo" at bounding box center [131, 59] width 32 height 18
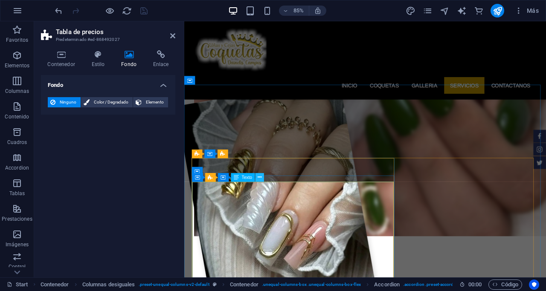
click at [258, 178] on icon at bounding box center [260, 178] width 4 height 8
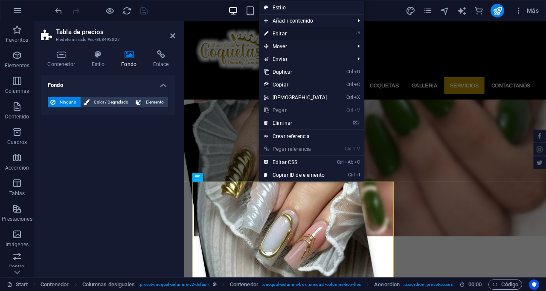
click at [281, 30] on link "⏎ Editar" at bounding box center [295, 33] width 73 height 13
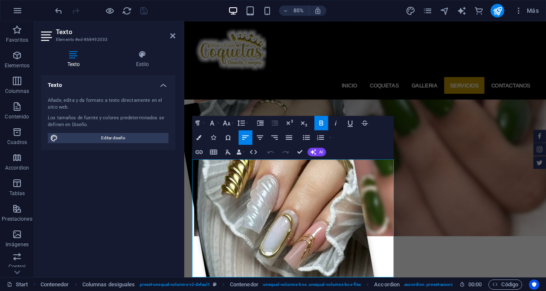
scroll to position [799, 0]
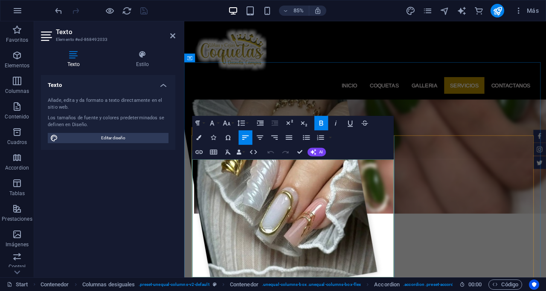
drag, startPoint x: 219, startPoint y: 191, endPoint x: 196, endPoint y: 187, distance: 23.4
drag, startPoint x: 321, startPoint y: 203, endPoint x: 199, endPoint y: 206, distance: 122.4
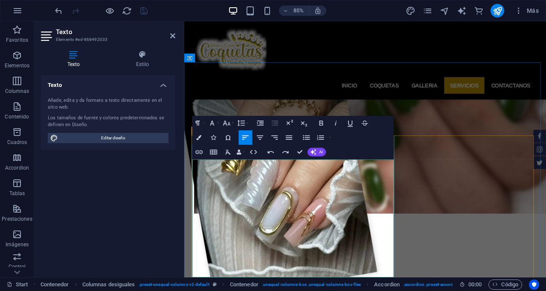
drag, startPoint x: 200, startPoint y: 206, endPoint x: 320, endPoint y: 205, distance: 120.2
drag, startPoint x: 400, startPoint y: 215, endPoint x: 368, endPoint y: 216, distance: 32.9
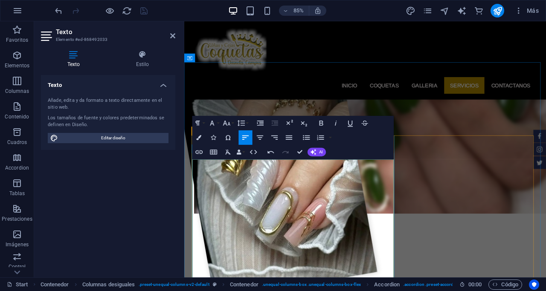
drag, startPoint x: 368, startPoint y: 227, endPoint x: 451, endPoint y: 203, distance: 86.0
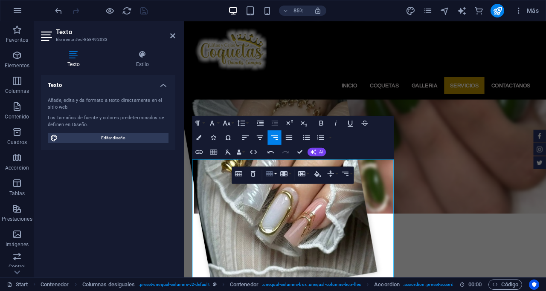
click at [265, 180] on button "Row" at bounding box center [271, 174] width 14 height 14
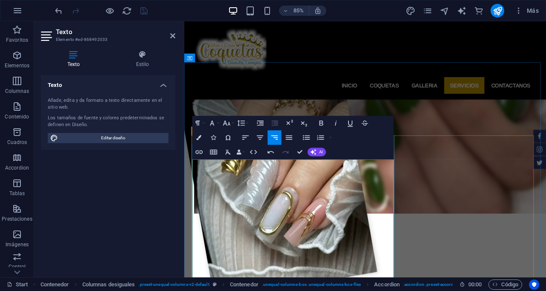
drag, startPoint x: 369, startPoint y: 226, endPoint x: 398, endPoint y: 228, distance: 29.0
drag, startPoint x: 399, startPoint y: 230, endPoint x: 380, endPoint y: 227, distance: 19.8
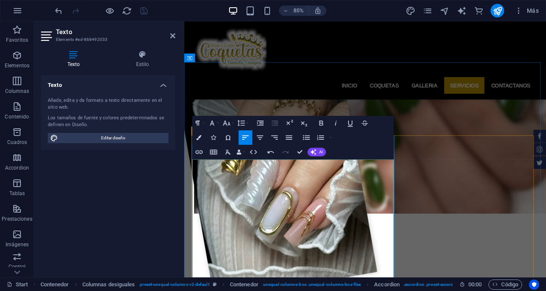
drag, startPoint x: 278, startPoint y: 213, endPoint x: 275, endPoint y: 215, distance: 4.4
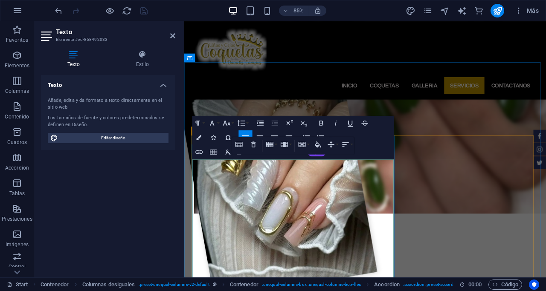
drag, startPoint x: 315, startPoint y: 220, endPoint x: 318, endPoint y: 225, distance: 5.0
drag, startPoint x: 342, startPoint y: 228, endPoint x: 194, endPoint y: 203, distance: 149.6
copy td "El Servicio Incluye: Manicura en seco, limpieza con agua [PERSON_NAME] y remove…"
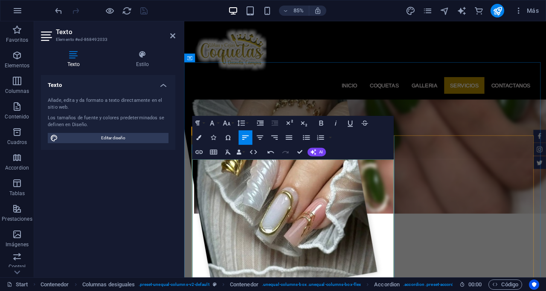
drag, startPoint x: 220, startPoint y: 239, endPoint x: 196, endPoint y: 240, distance: 23.9
drag, startPoint x: 319, startPoint y: 249, endPoint x: 198, endPoint y: 255, distance: 121.6
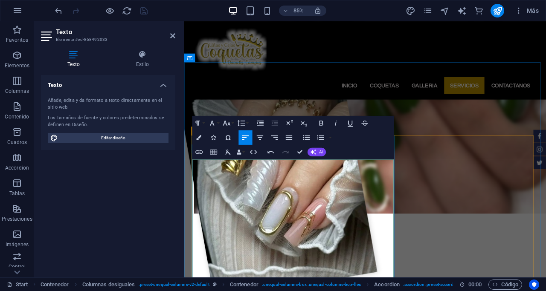
drag, startPoint x: 217, startPoint y: 287, endPoint x: 196, endPoint y: 291, distance: 21.6
drag, startPoint x: 196, startPoint y: 300, endPoint x: 317, endPoint y: 298, distance: 121.1
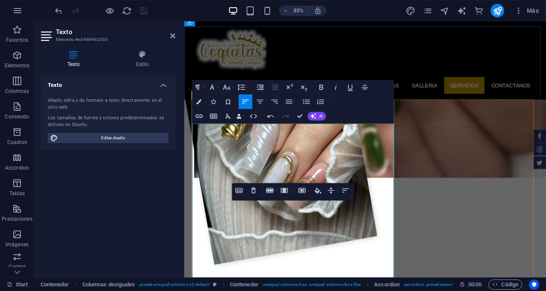
scroll to position [841, 0]
